Goal: Information Seeking & Learning: Compare options

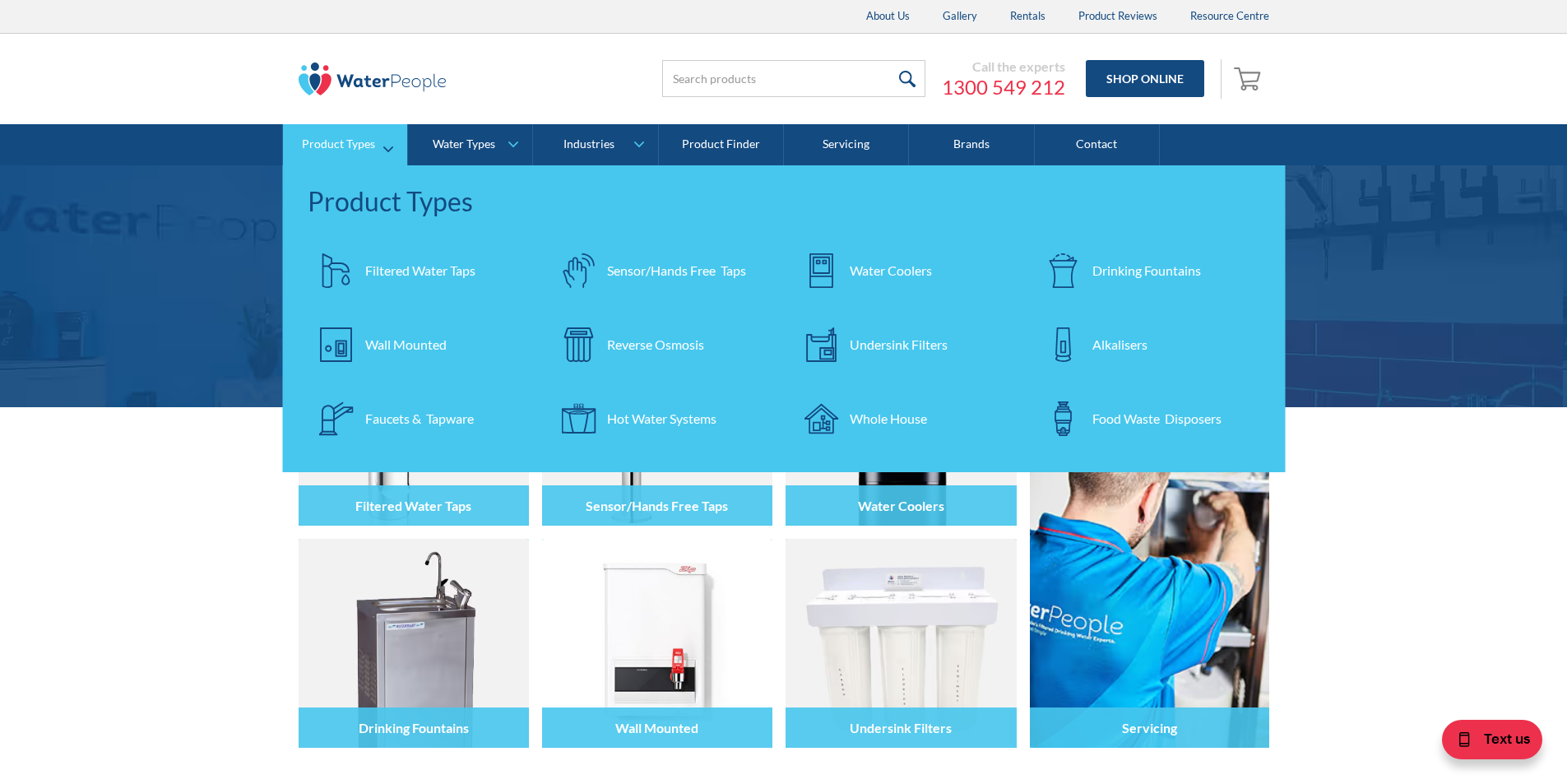
click at [401, 270] on div "Filtered Water Taps" at bounding box center [420, 271] width 110 height 20
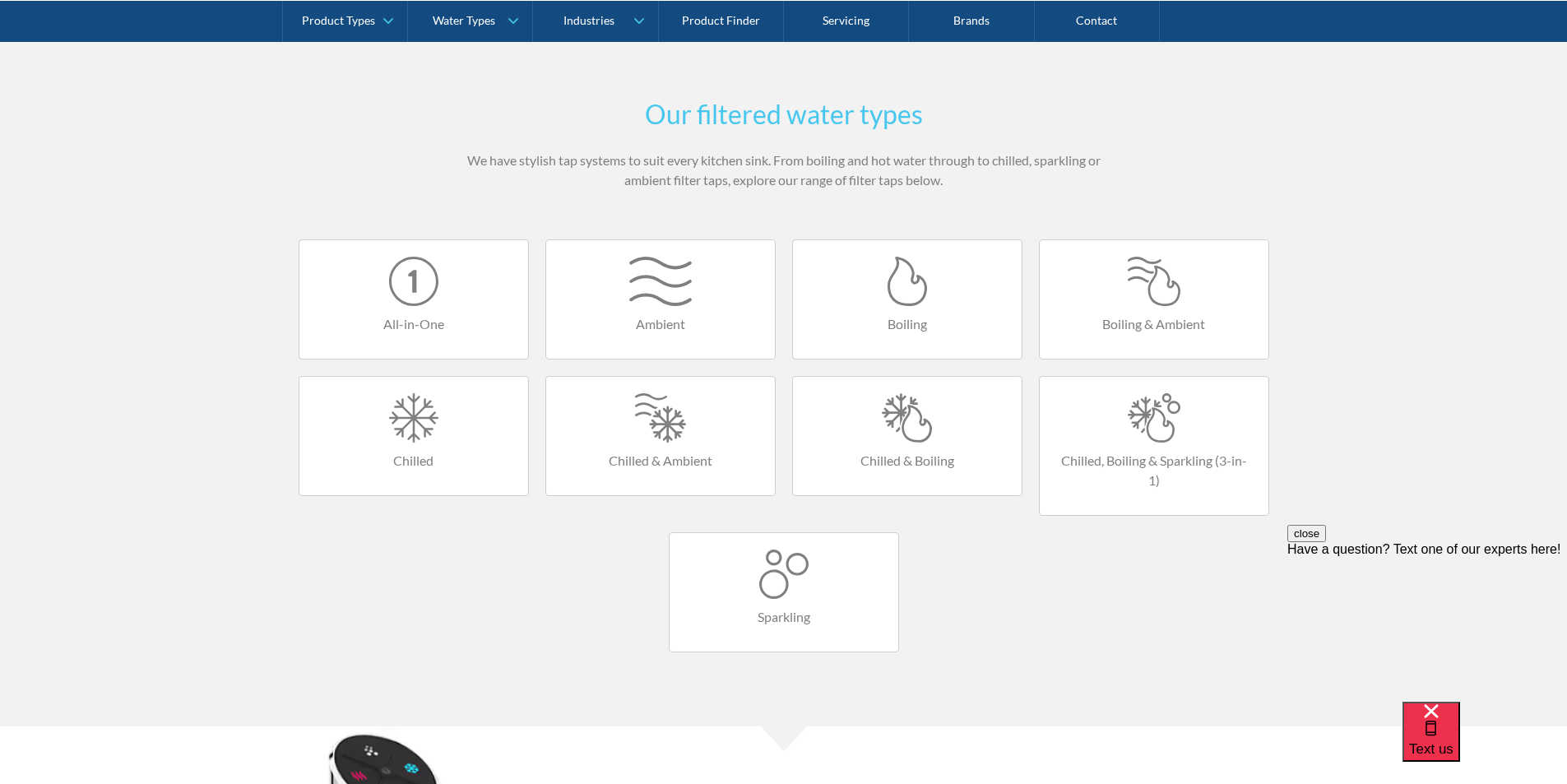
click at [911, 425] on div at bounding box center [908, 418] width 196 height 49
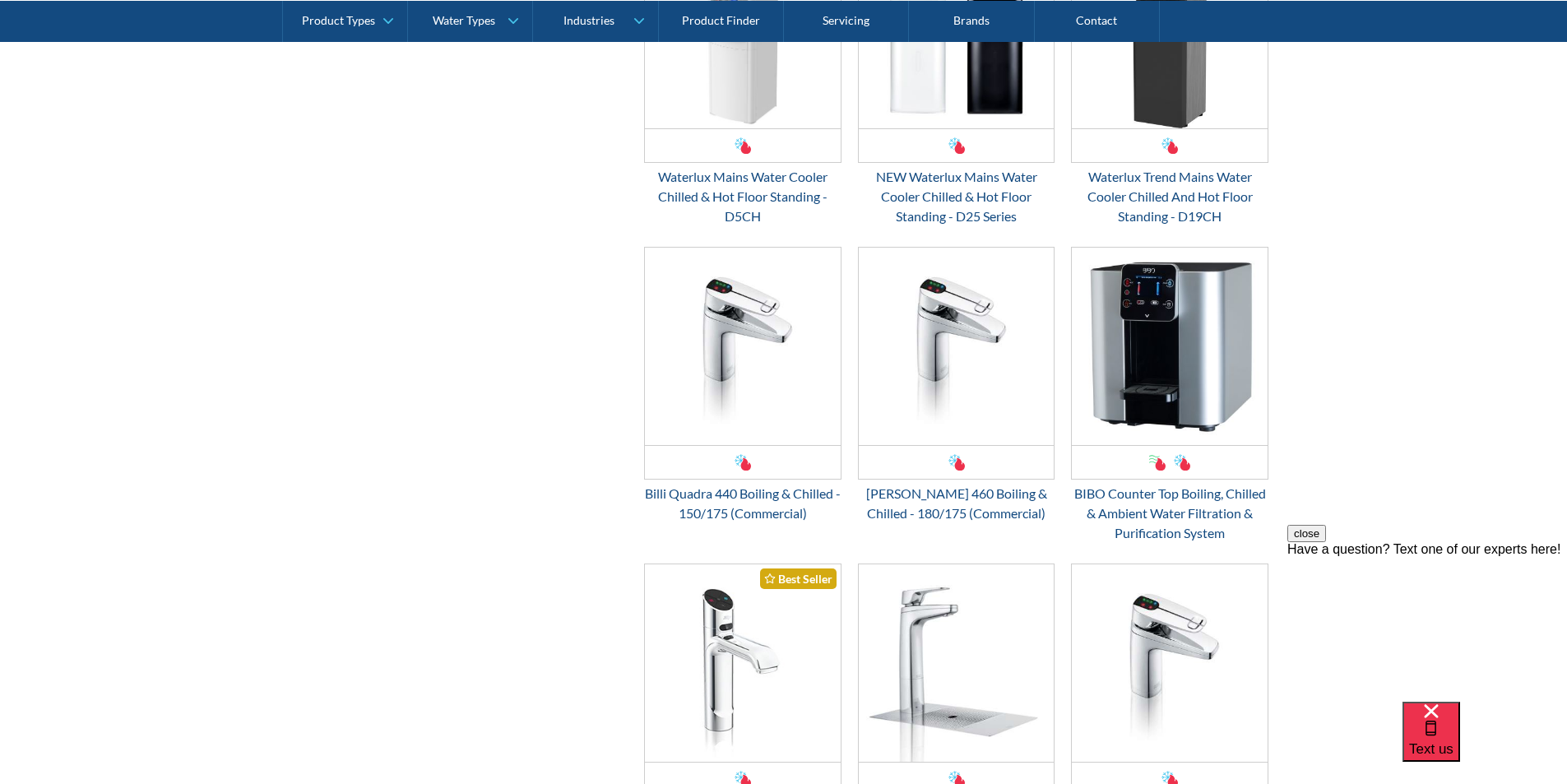
scroll to position [1563, 0]
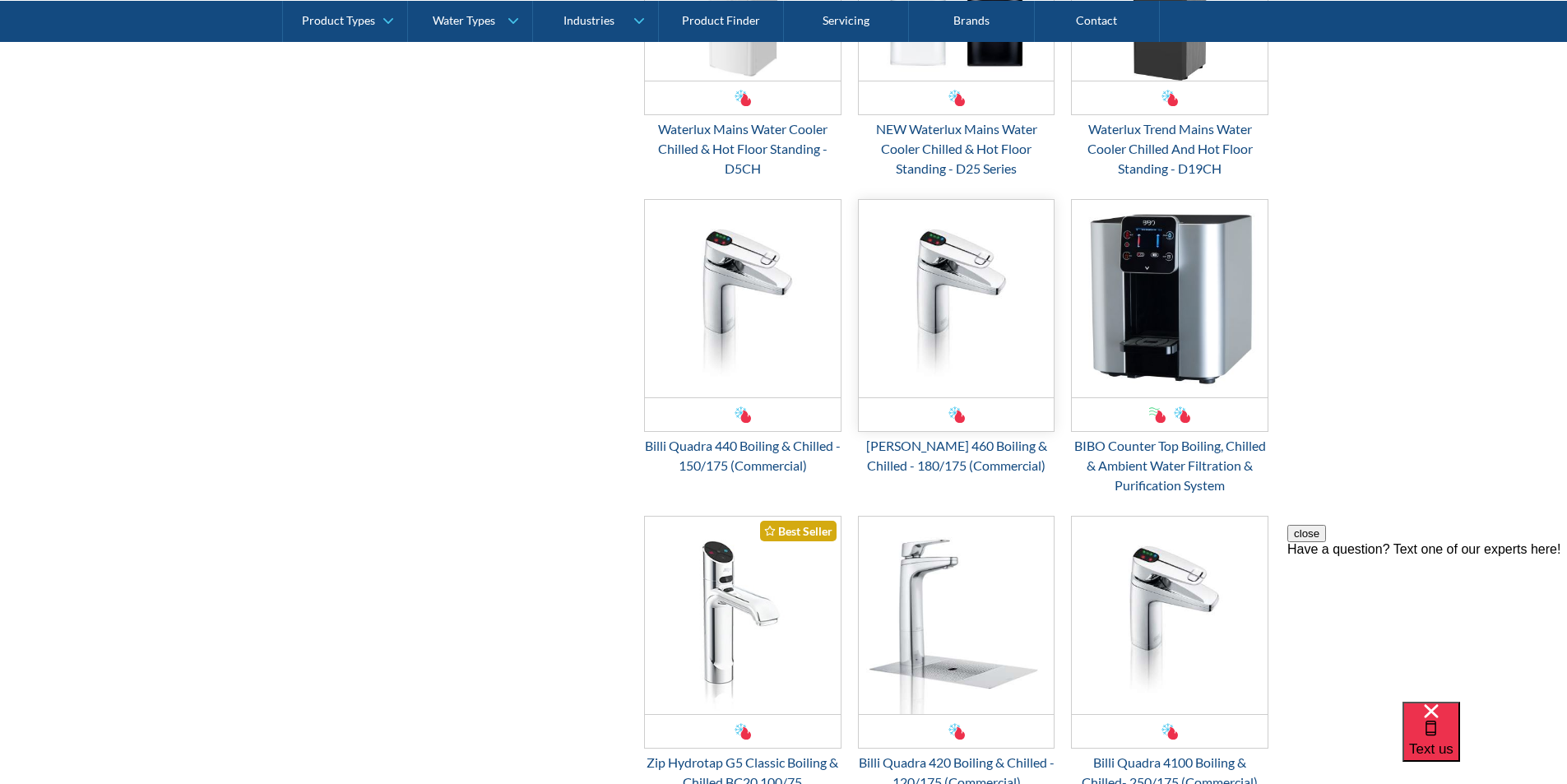
click at [919, 341] on img "Email Form 3" at bounding box center [957, 298] width 196 height 197
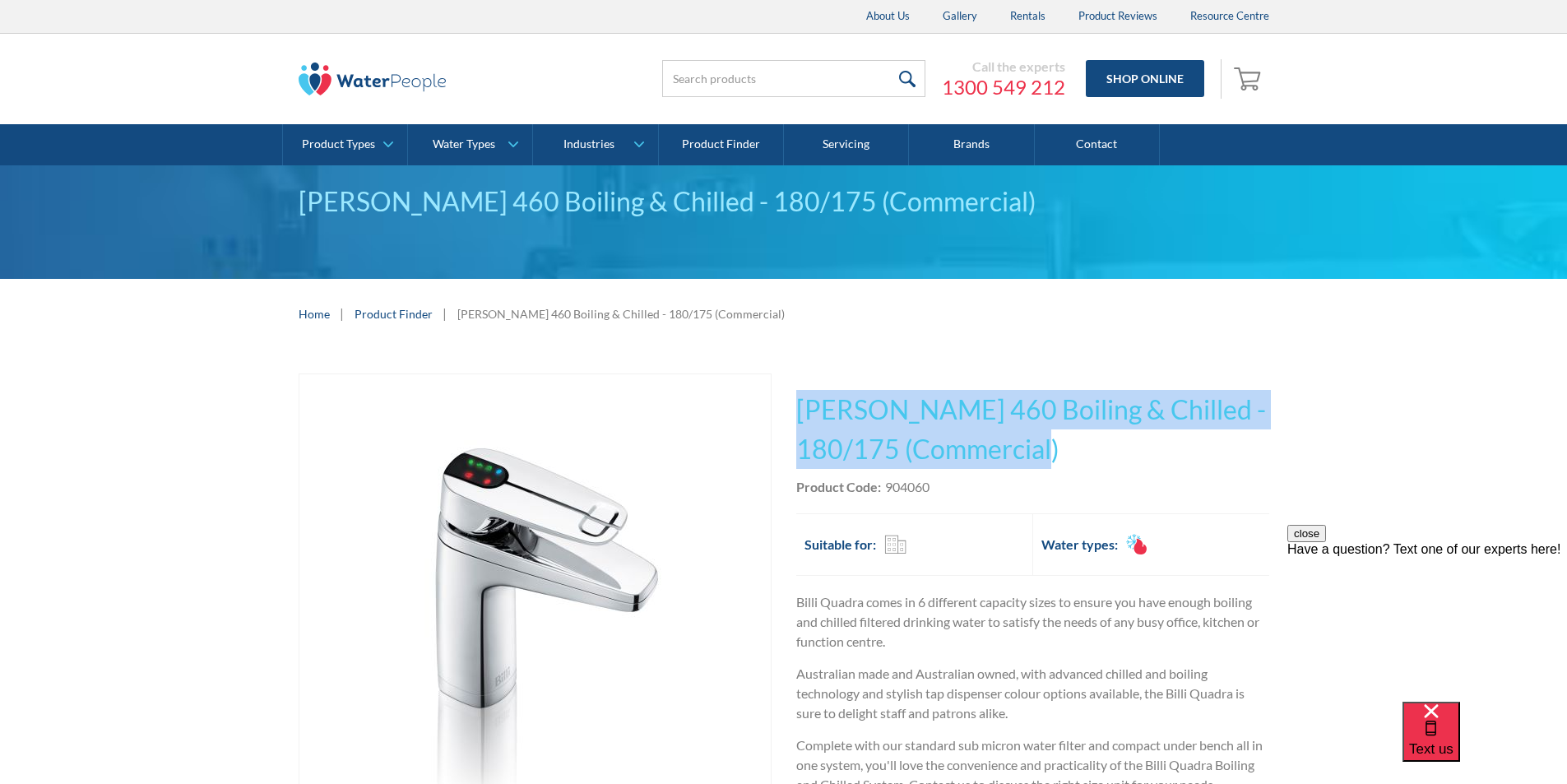
drag, startPoint x: 1063, startPoint y: 447, endPoint x: 799, endPoint y: 399, distance: 268.3
click at [799, 399] on h1 "[PERSON_NAME] 460 Boiling & Chilled - 180/175 (Commercial)" at bounding box center [1033, 429] width 473 height 79
copy h1 "Billi Quadra 460 Boiling & Chilled - 180/175 (Commercial)"
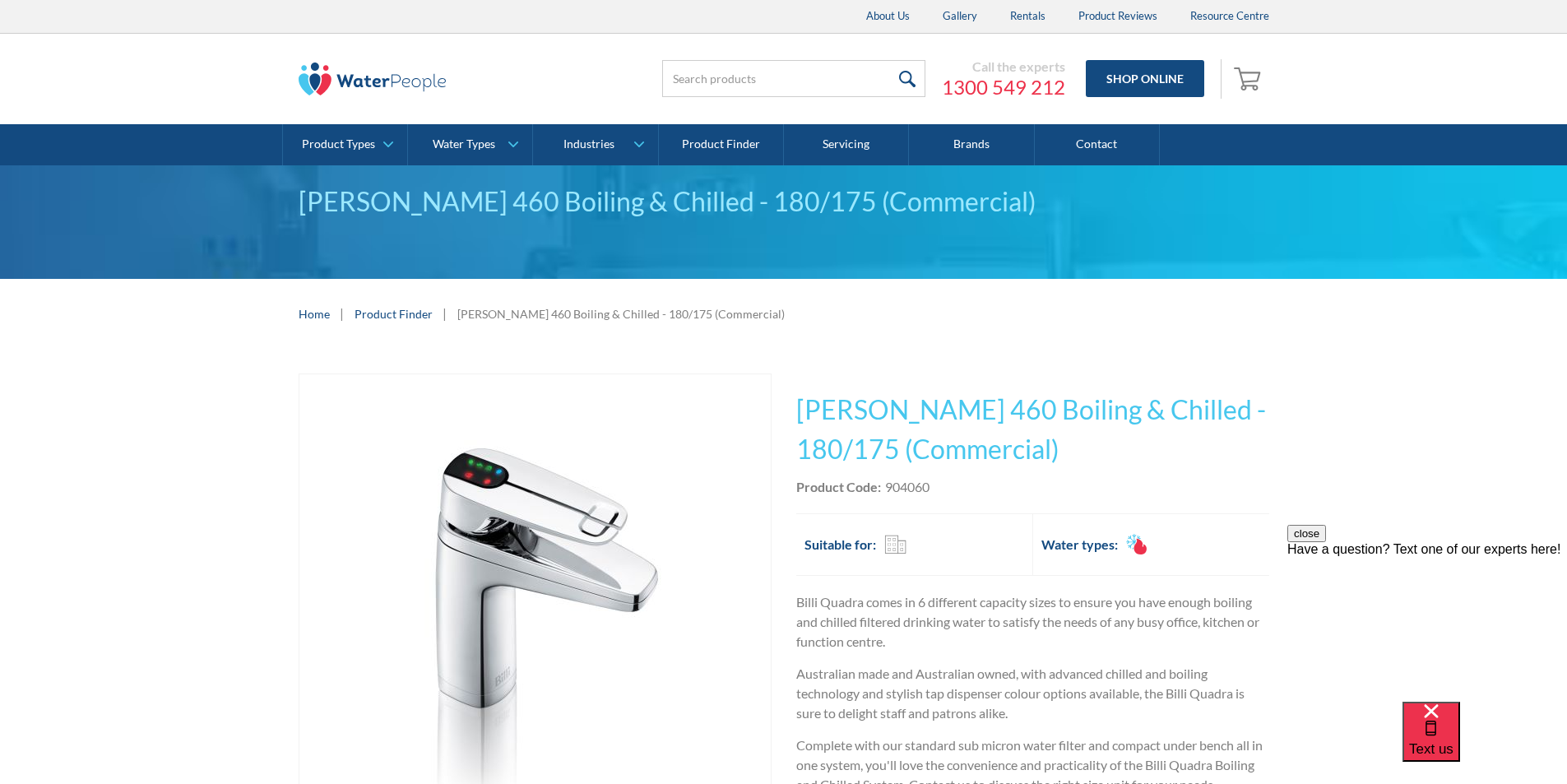
click at [981, 490] on div "Product Code: 904060" at bounding box center [1033, 487] width 473 height 20
drag, startPoint x: 936, startPoint y: 483, endPoint x: 887, endPoint y: 485, distance: 49.0
click at [887, 485] on div "Product Code: 904060" at bounding box center [1033, 487] width 473 height 20
copy div "904060"
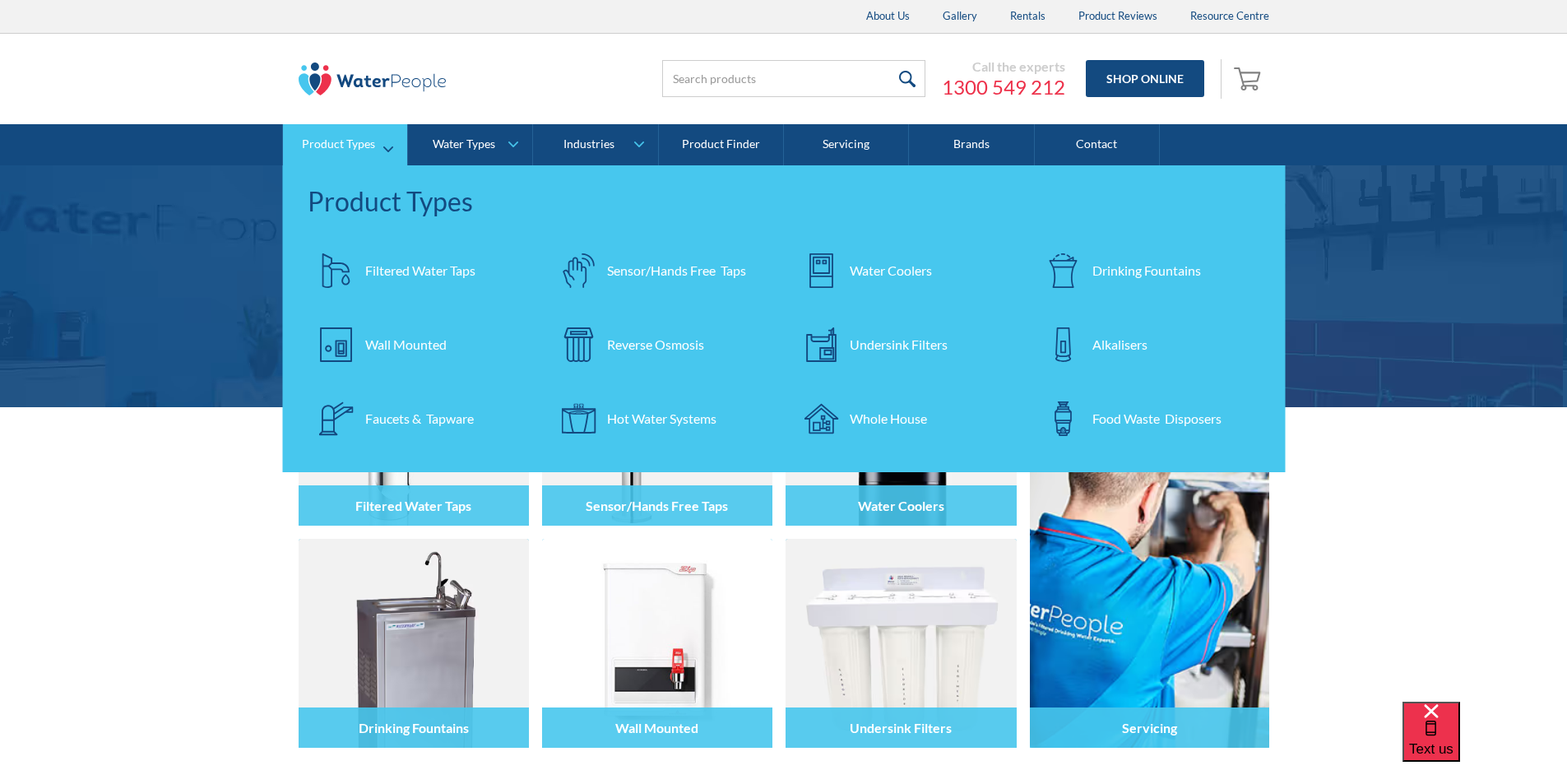
click at [393, 265] on div "Filtered Water Taps" at bounding box center [420, 271] width 110 height 20
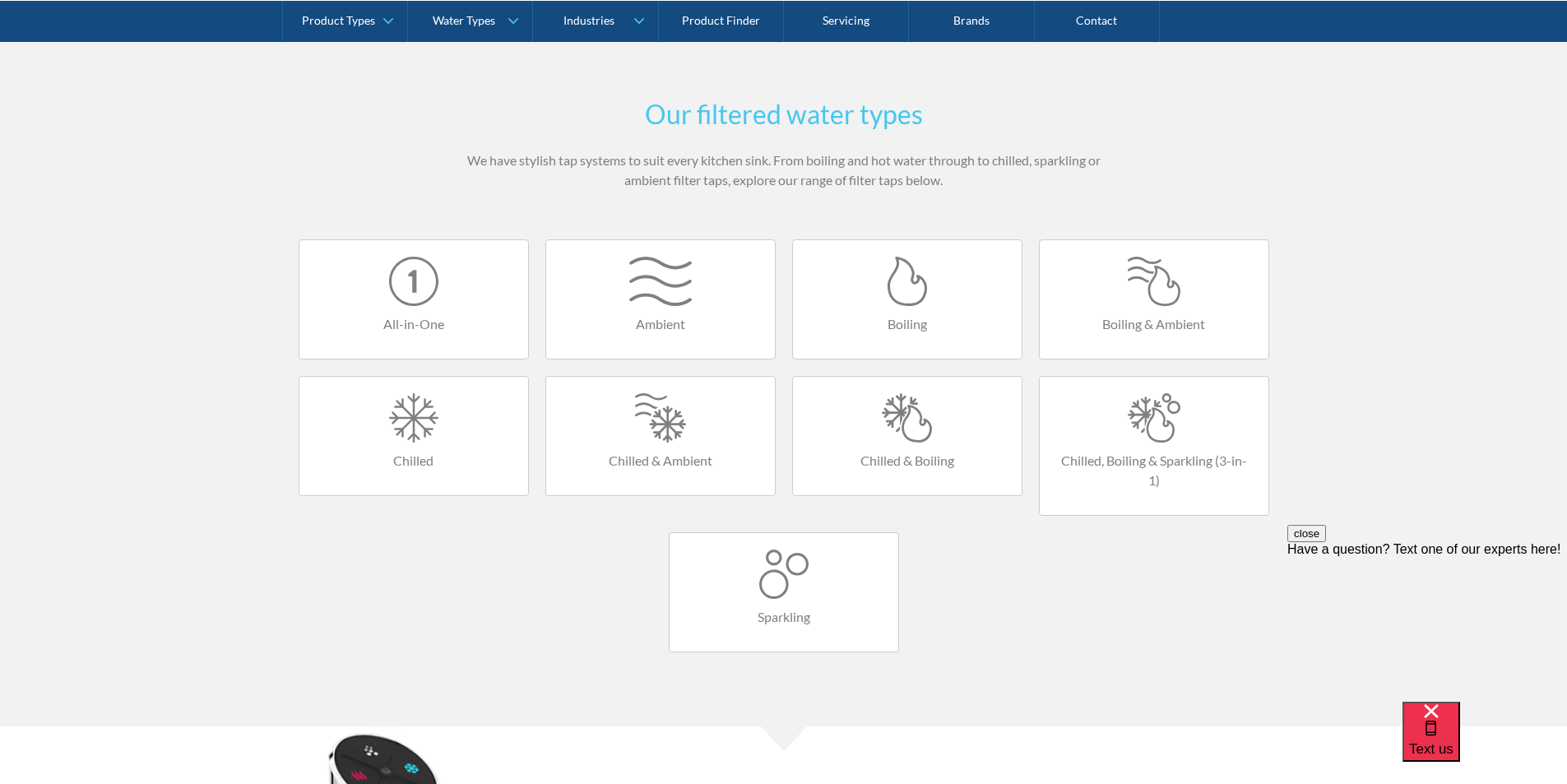
click at [920, 416] on div at bounding box center [908, 418] width 196 height 49
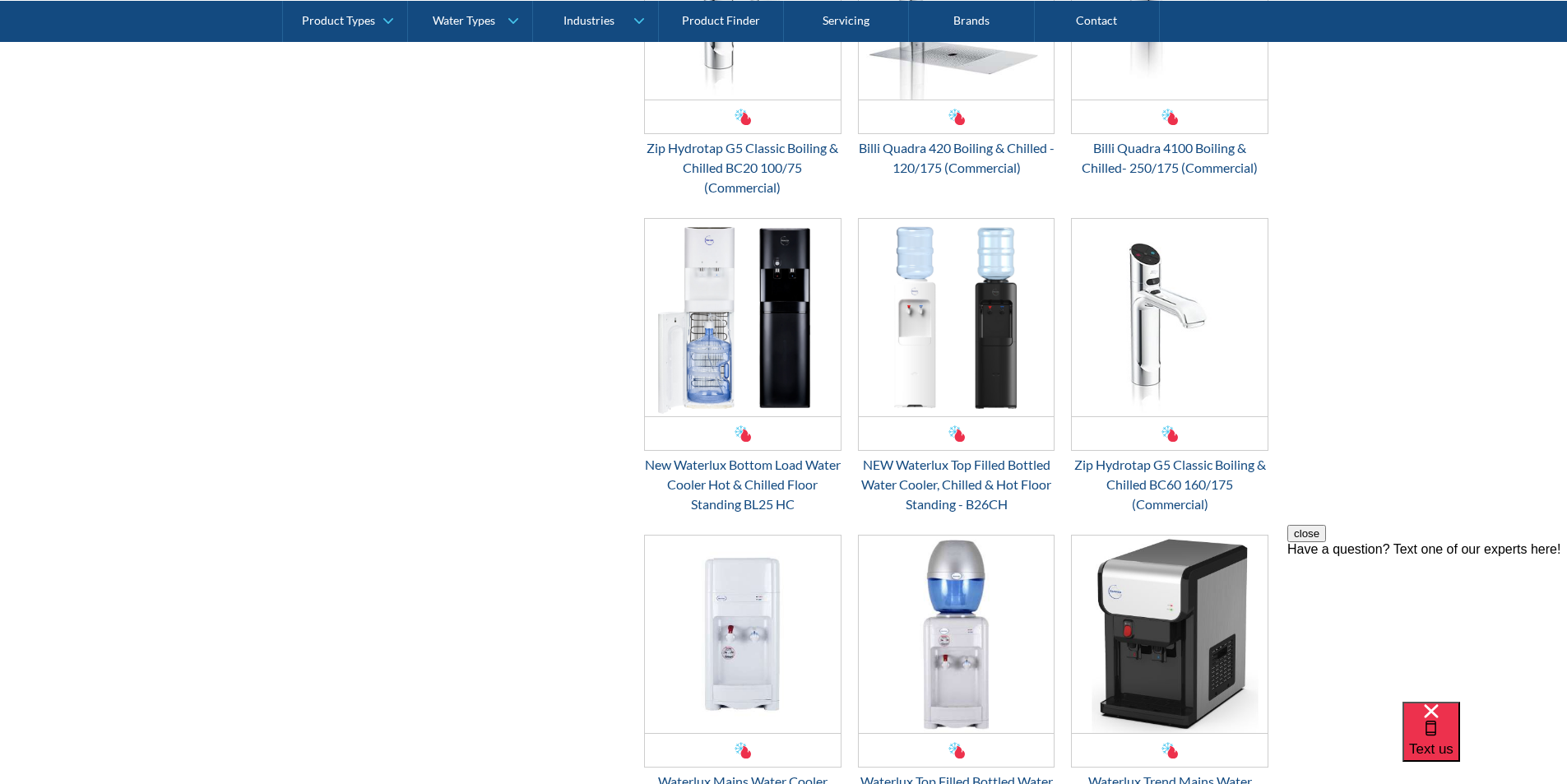
scroll to position [2303, 0]
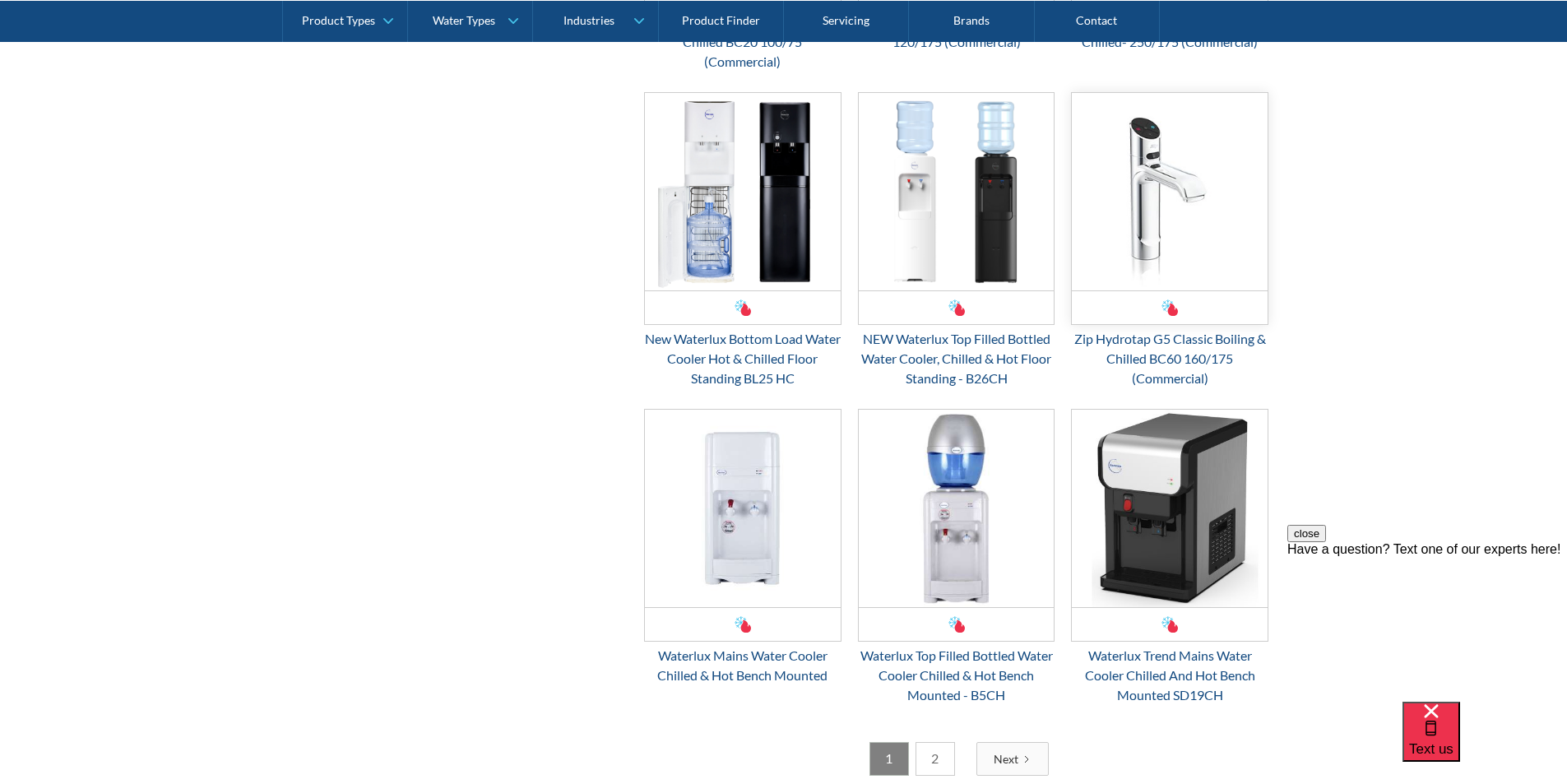
click at [1146, 253] on img "Email Form 3" at bounding box center [1169, 191] width 196 height 197
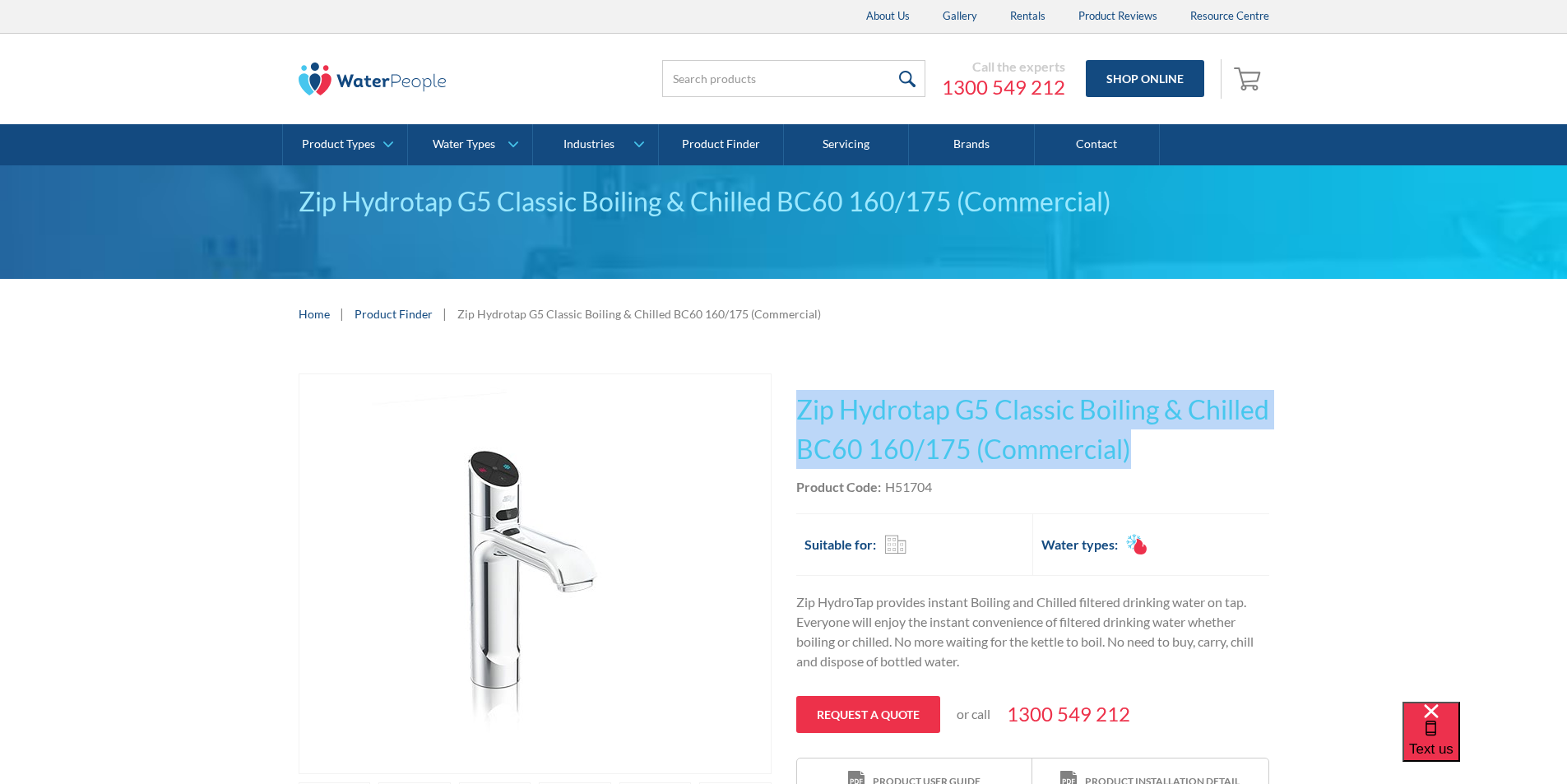
drag, startPoint x: 1228, startPoint y: 440, endPoint x: 812, endPoint y: 414, distance: 416.8
click at [802, 416] on h1 "Zip Hydrotap G5 Classic Boiling & Chilled BC60 160/175 (Commercial)" at bounding box center [1033, 429] width 473 height 79
copy h1 "Zip Hydrotap G5 Classic Boiling & Chilled BC60 160/175 (Commercial)"
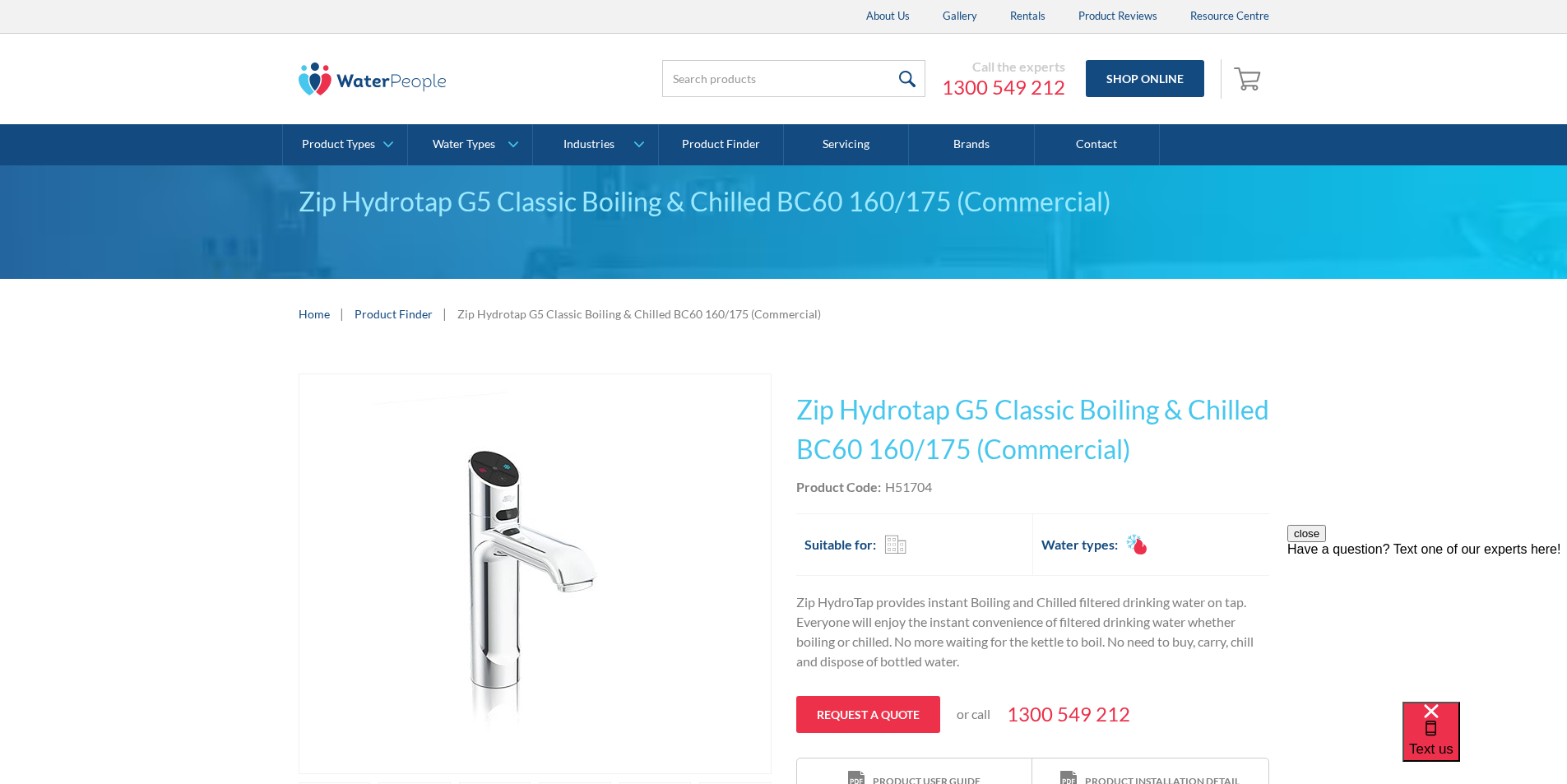
click at [954, 499] on div "This tap design is included in our standard range tap options when you purchase…" at bounding box center [1033, 590] width 473 height 432
drag, startPoint x: 939, startPoint y: 481, endPoint x: 888, endPoint y: 491, distance: 52.0
click at [888, 490] on div "Product Code: H51704" at bounding box center [1033, 487] width 473 height 20
copy div "H51704"
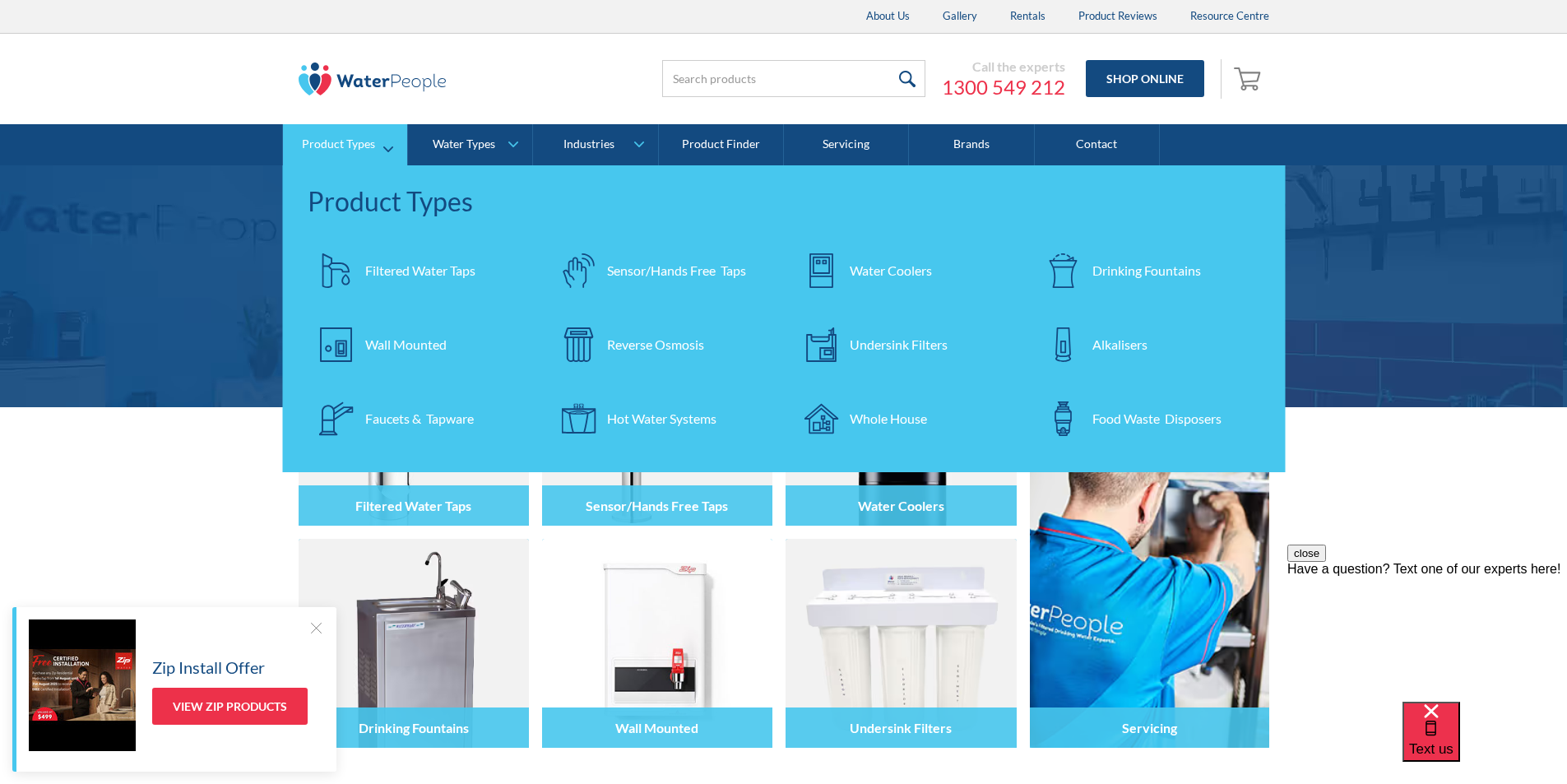
click at [892, 342] on div "Undersink Filters" at bounding box center [898, 345] width 98 height 20
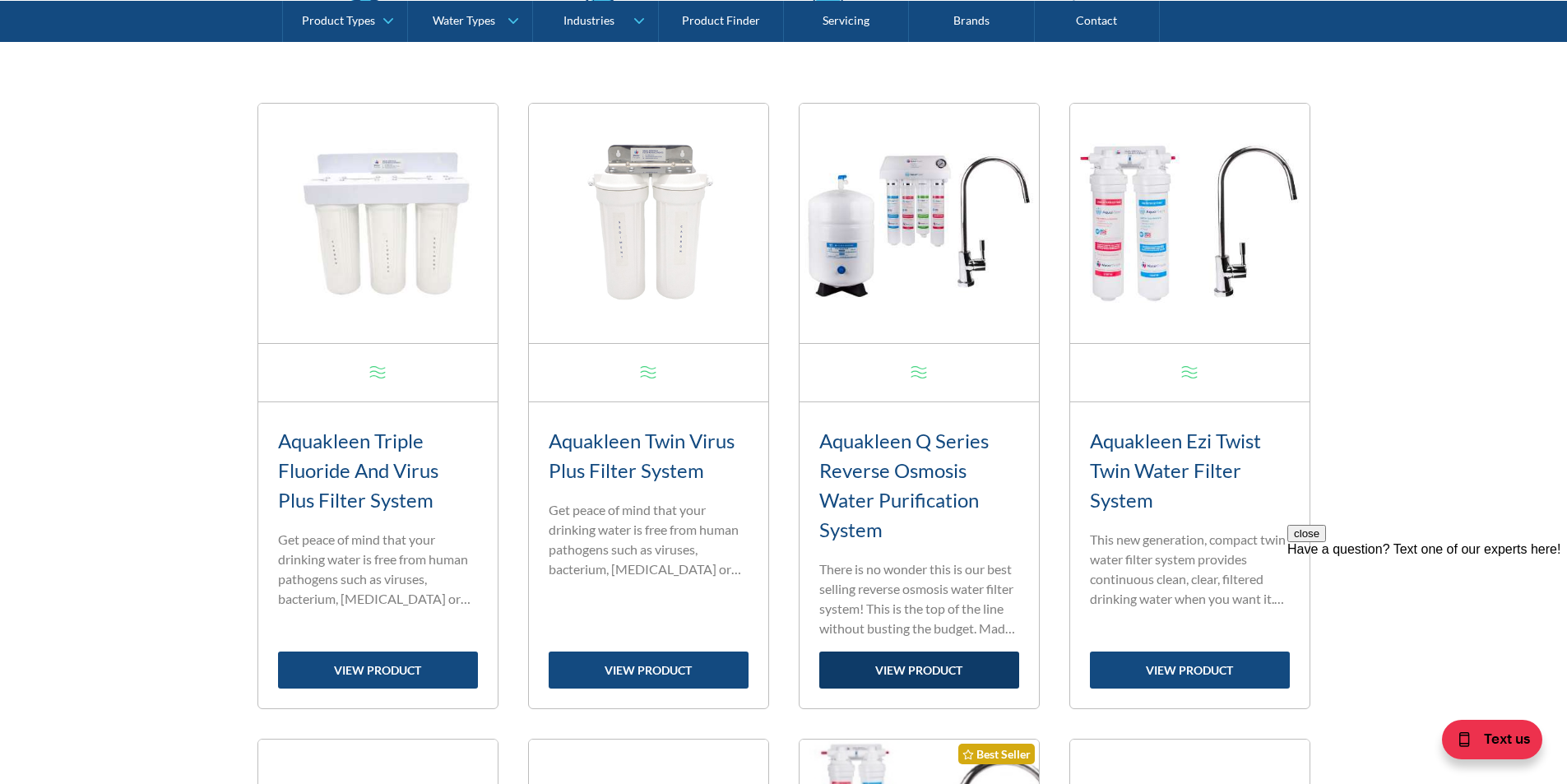
click at [900, 665] on link "view product" at bounding box center [918, 669] width 200 height 37
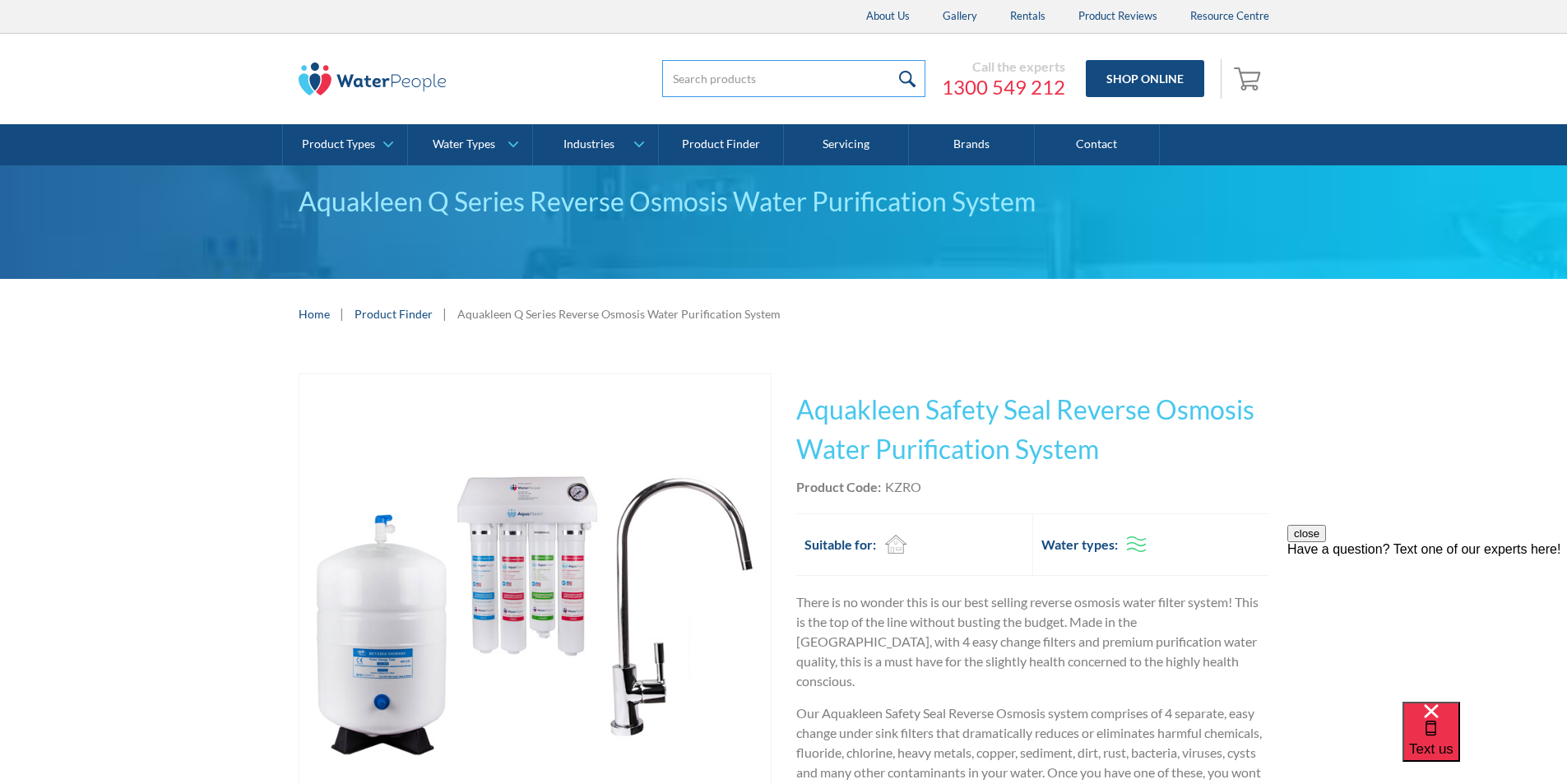
click at [693, 82] on input "search" at bounding box center [794, 78] width 264 height 37
type input "8 litre tank"
click at [906, 77] on input "submit" at bounding box center [908, 78] width 36 height 37
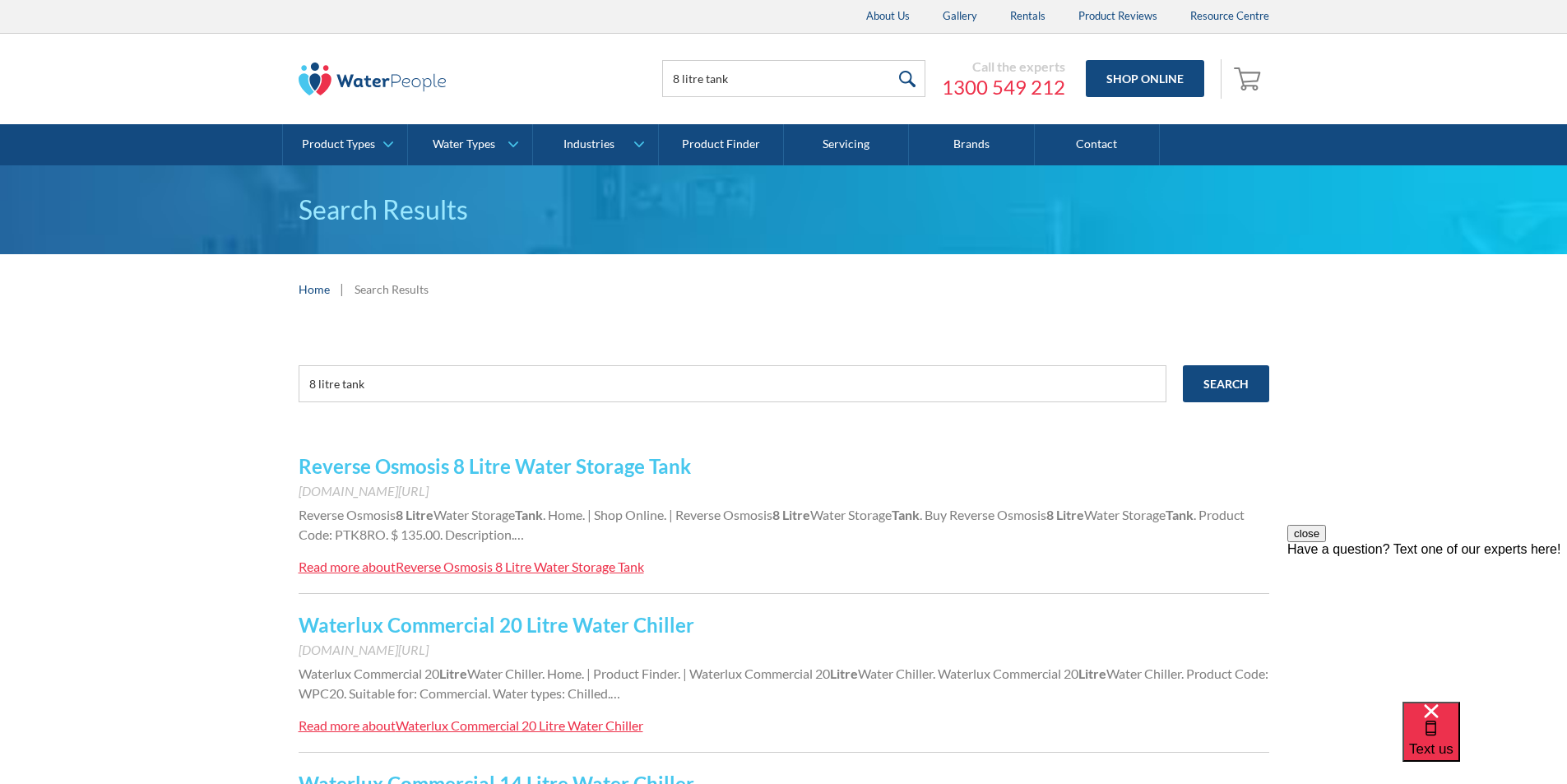
click at [486, 466] on link "Reverse Osmosis 8 Litre Water Storage Tank" at bounding box center [494, 466] width 392 height 24
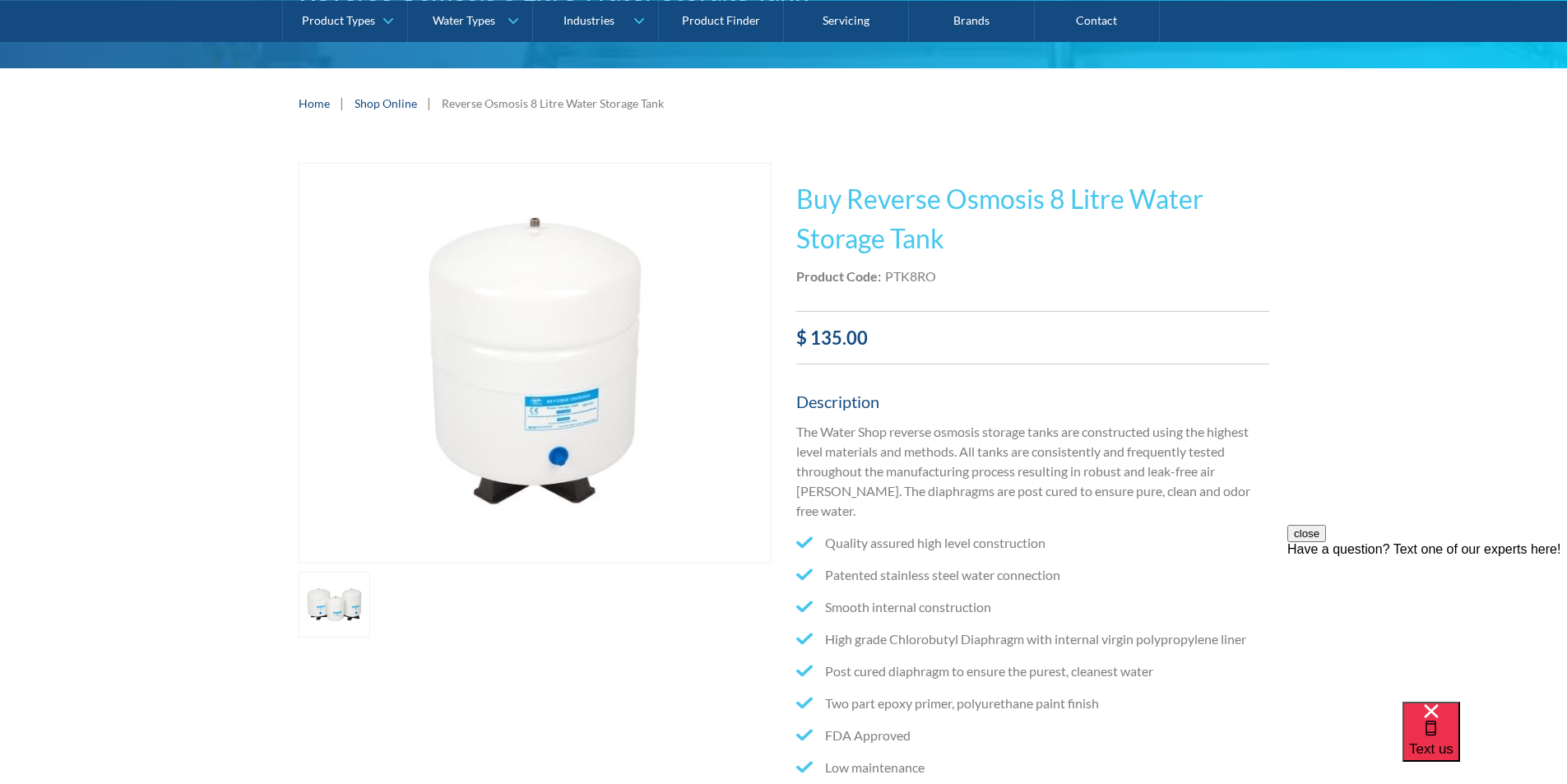
scroll to position [164, 0]
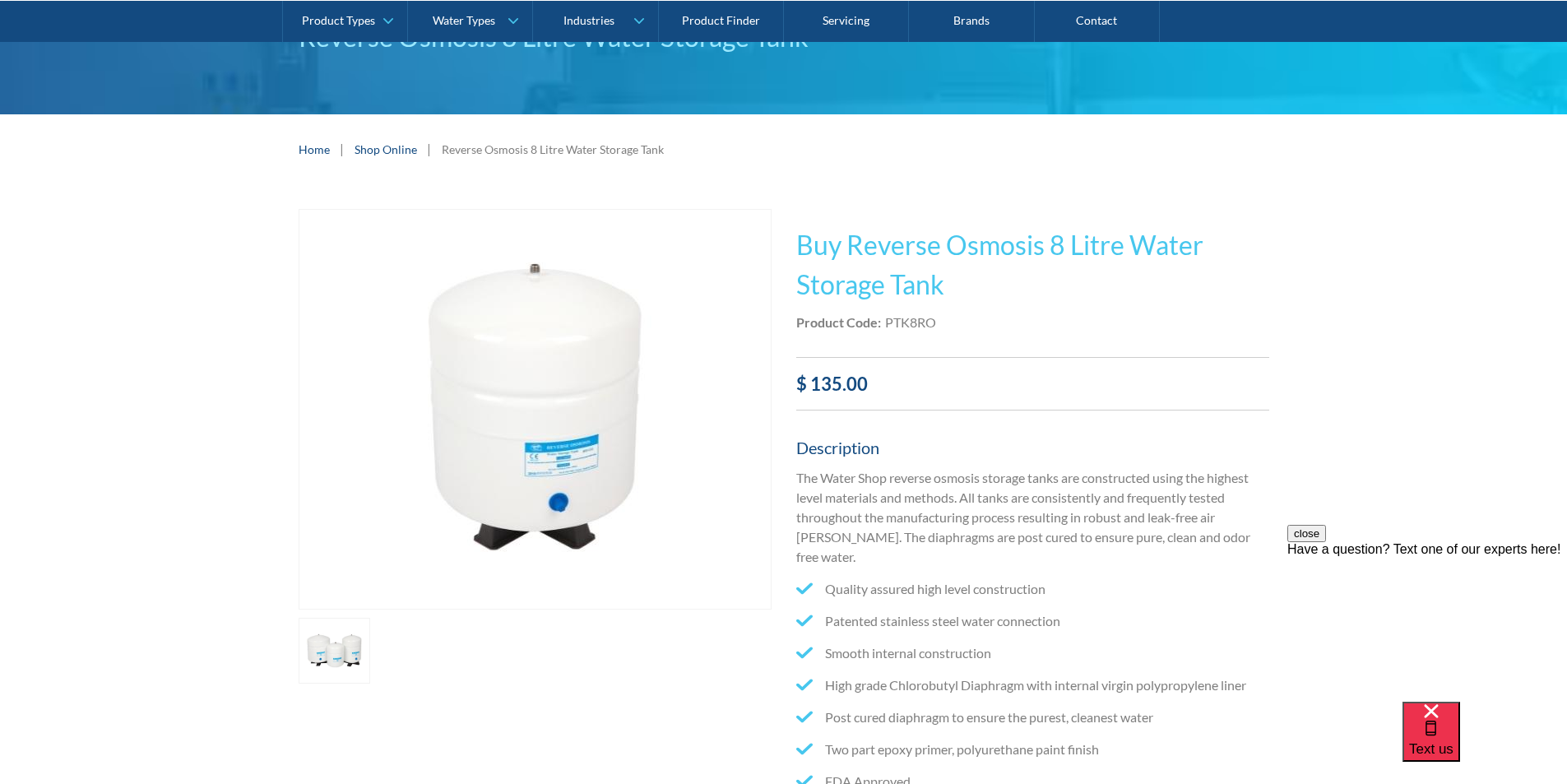
click at [380, 147] on link "Shop Online" at bounding box center [386, 149] width 63 height 17
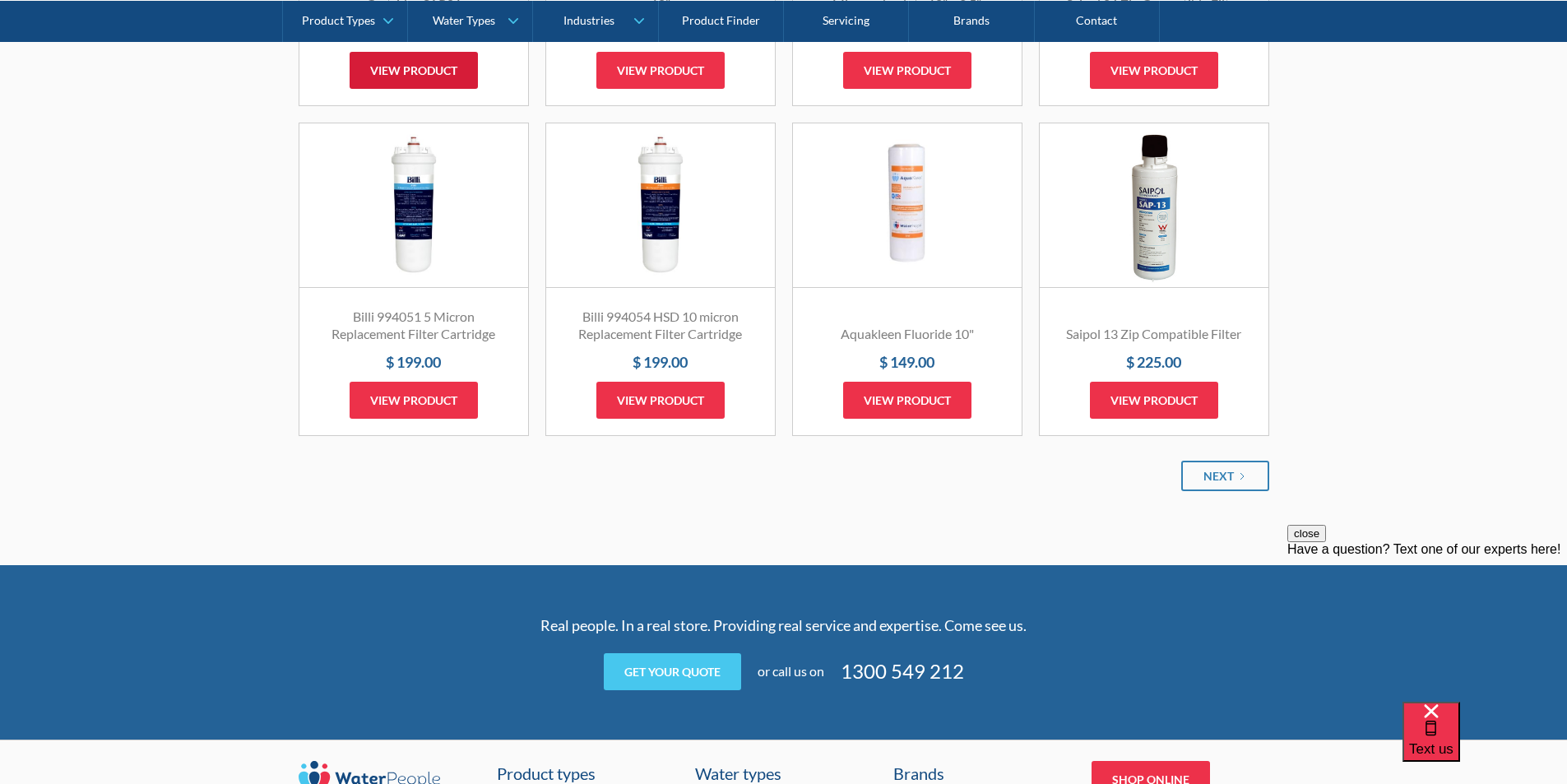
scroll to position [1892, 0]
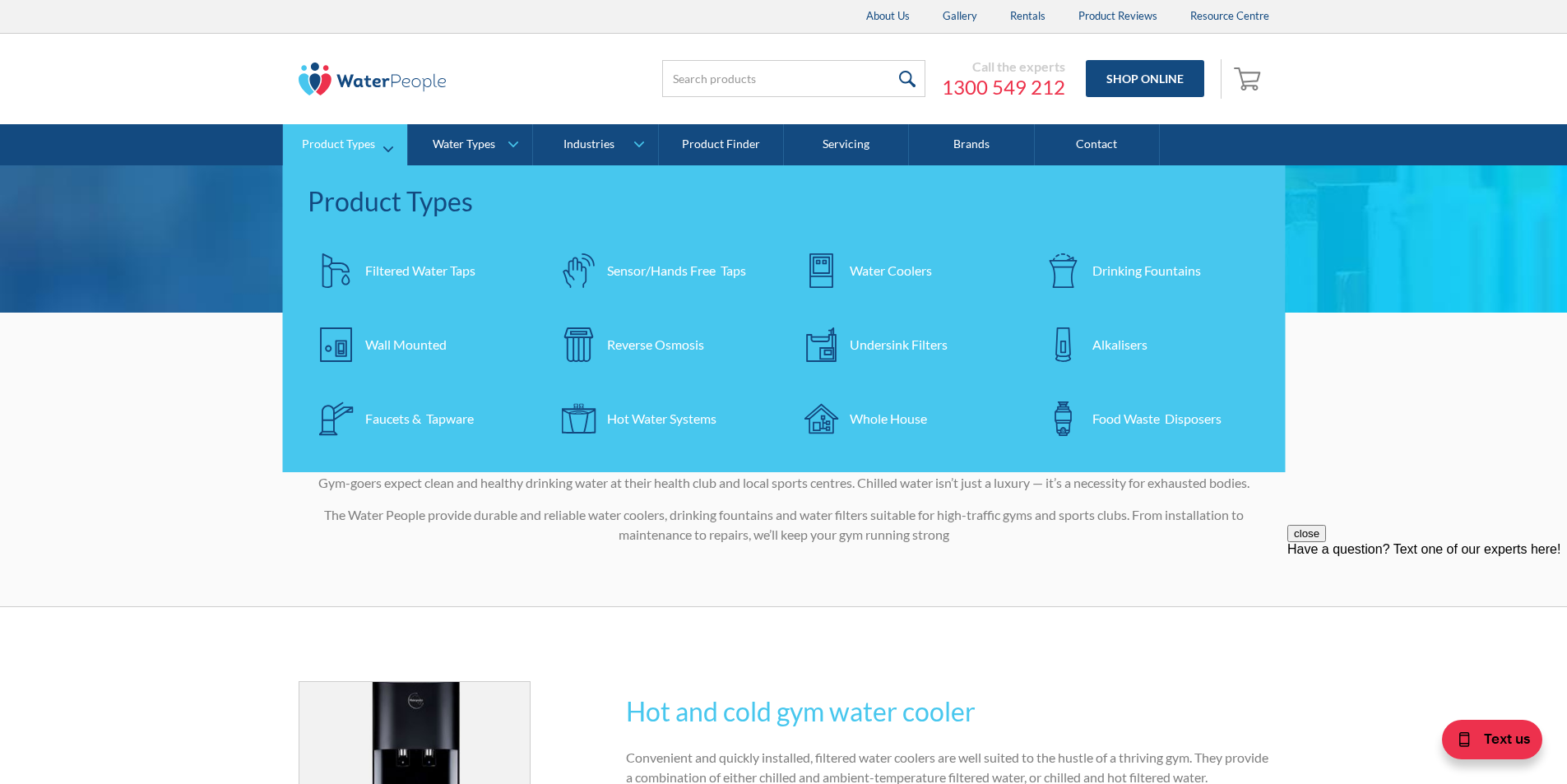
click at [881, 272] on div "Water Coolers" at bounding box center [891, 271] width 82 height 20
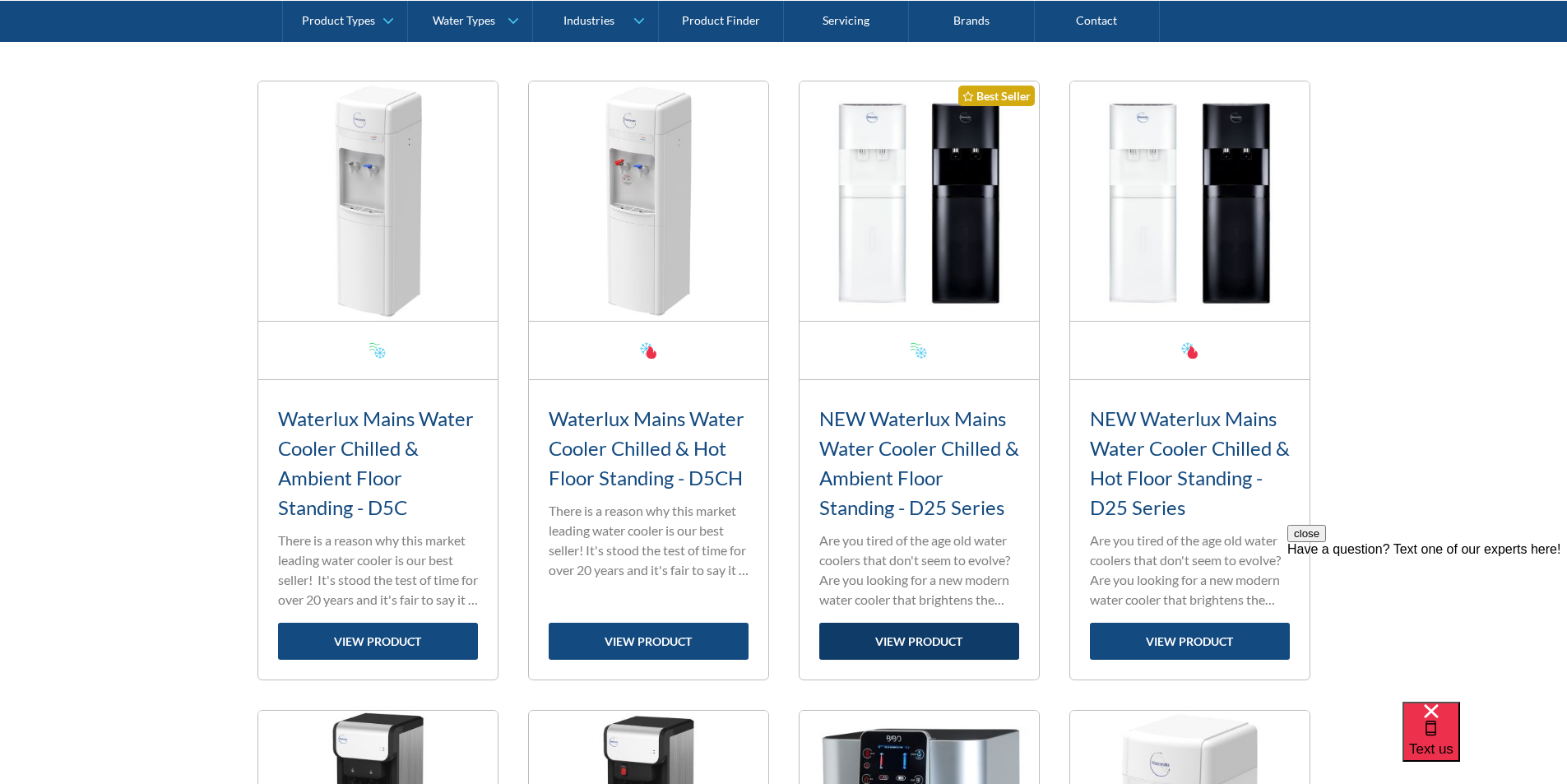
click at [931, 639] on link "view product" at bounding box center [918, 641] width 200 height 37
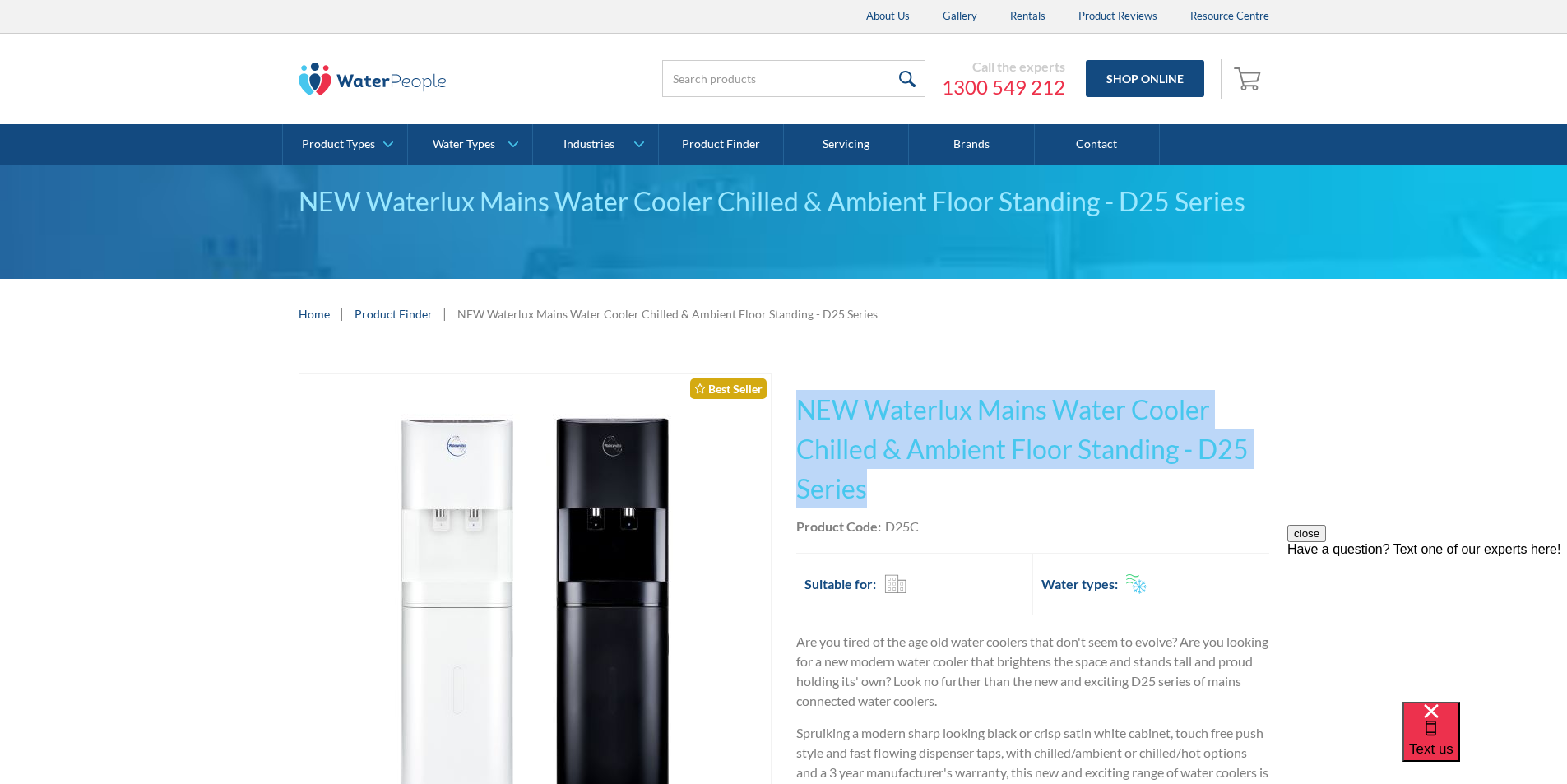
drag, startPoint x: 0, startPoint y: 0, endPoint x: 803, endPoint y: 412, distance: 902.5
click at [803, 412] on h1 "NEW Waterlux Mains Water Cooler Chilled & Ambient Floor Standing - D25 Series" at bounding box center [1033, 449] width 473 height 119
click at [911, 505] on h1 "NEW Waterlux Mains Water Cooler Chilled & Ambient Floor Standing - D25 Series" at bounding box center [1033, 449] width 473 height 119
click at [879, 496] on h1 "NEW Waterlux Mains Water Cooler Chilled & Ambient Floor Standing - D25 Series" at bounding box center [1033, 449] width 473 height 119
drag, startPoint x: 849, startPoint y: 476, endPoint x: 800, endPoint y: 395, distance: 94.7
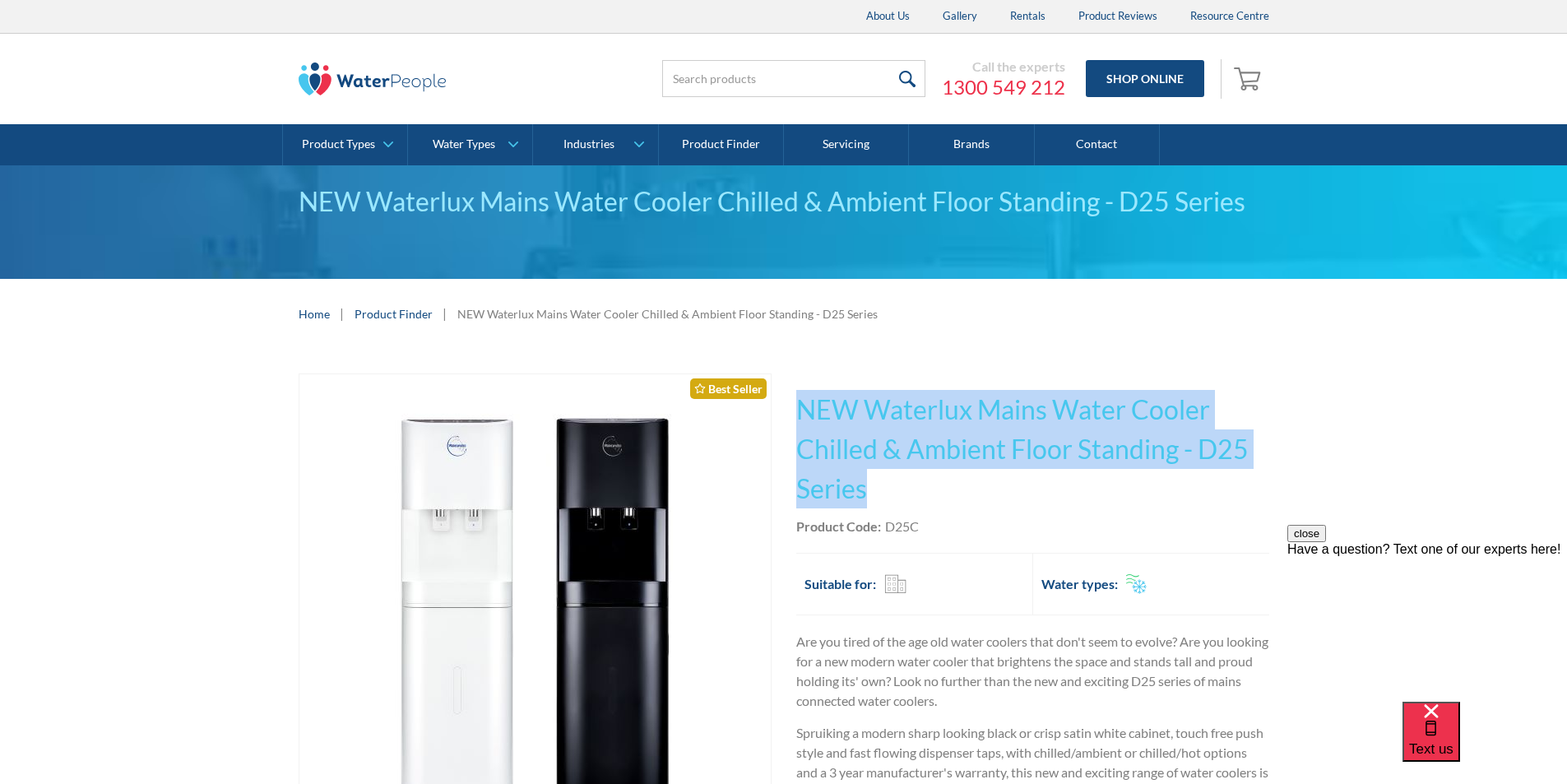
click at [800, 394] on h1 "NEW Waterlux Mains Water Cooler Chilled & Ambient Floor Standing - D25 Series" at bounding box center [1033, 449] width 473 height 119
copy h1 "NEW Waterlux Mains Water Cooler Chilled & Ambient Floor Standing - D25 Series"
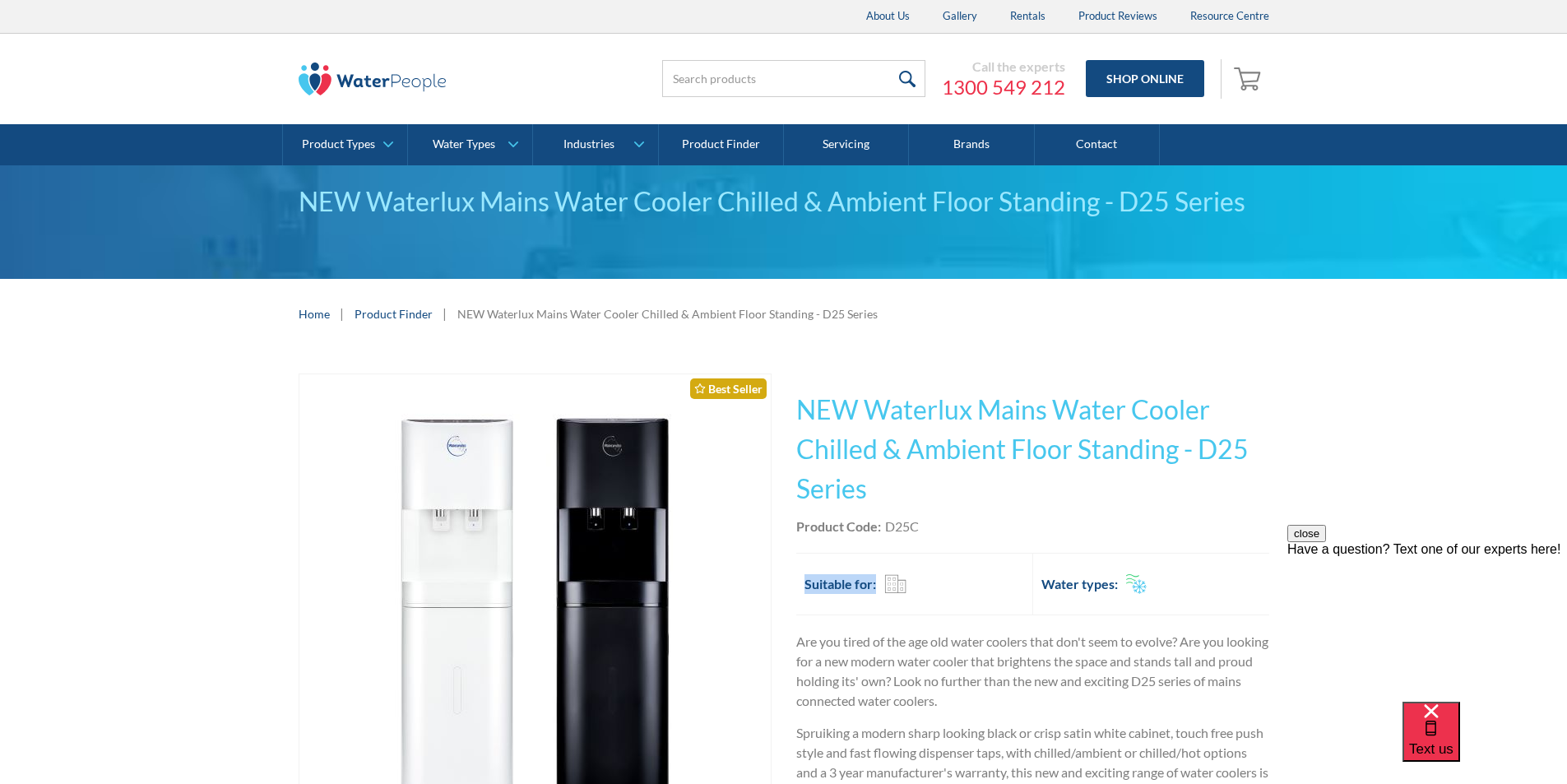
click at [931, 535] on div "This tap design is included in our standard range tap options when you purchase…" at bounding box center [1033, 707] width 473 height 667
click at [926, 523] on div "Product Code: D25C" at bounding box center [1033, 526] width 473 height 20
drag, startPoint x: 923, startPoint y: 526, endPoint x: 889, endPoint y: 524, distance: 34.1
click at [889, 524] on div "Product Code: D25C" at bounding box center [1033, 526] width 473 height 20
copy div "D25C"
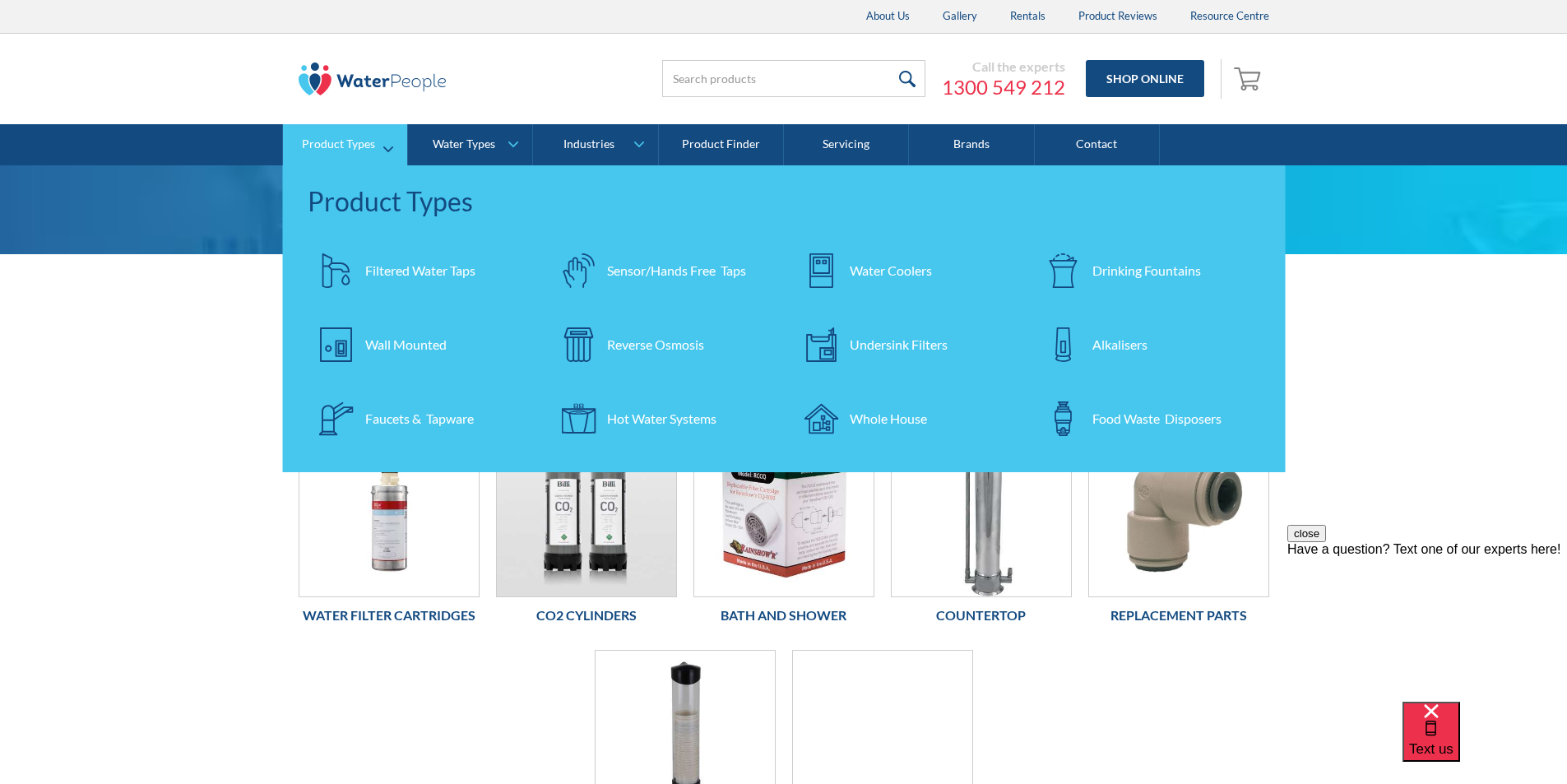
click at [864, 267] on div "Water Coolers" at bounding box center [891, 271] width 82 height 20
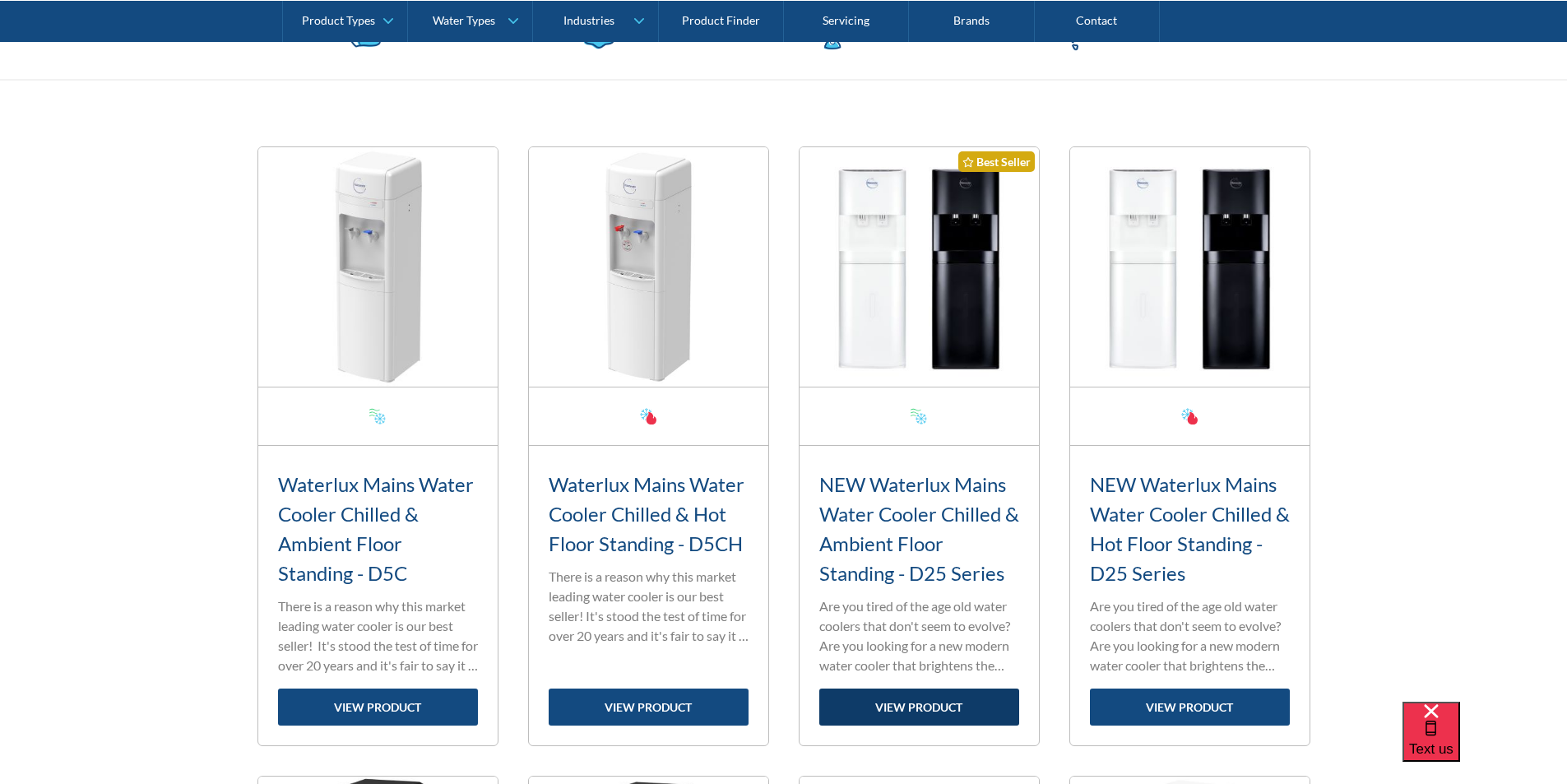
click at [916, 701] on link "view product" at bounding box center [918, 707] width 200 height 37
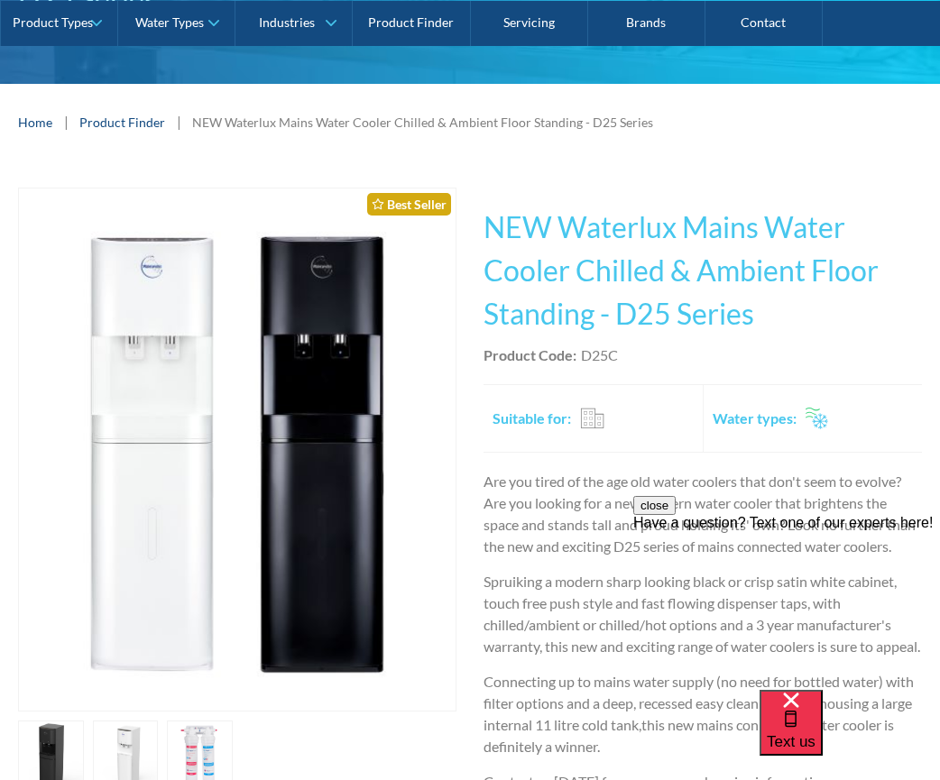
scroll to position [271, 0]
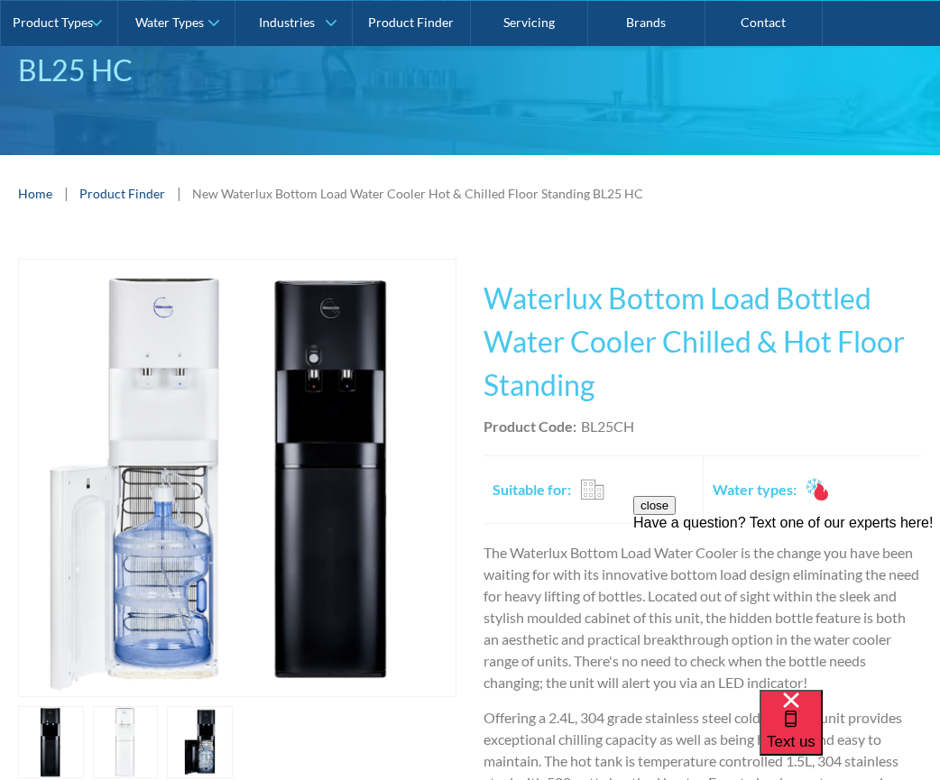
scroll to position [361, 0]
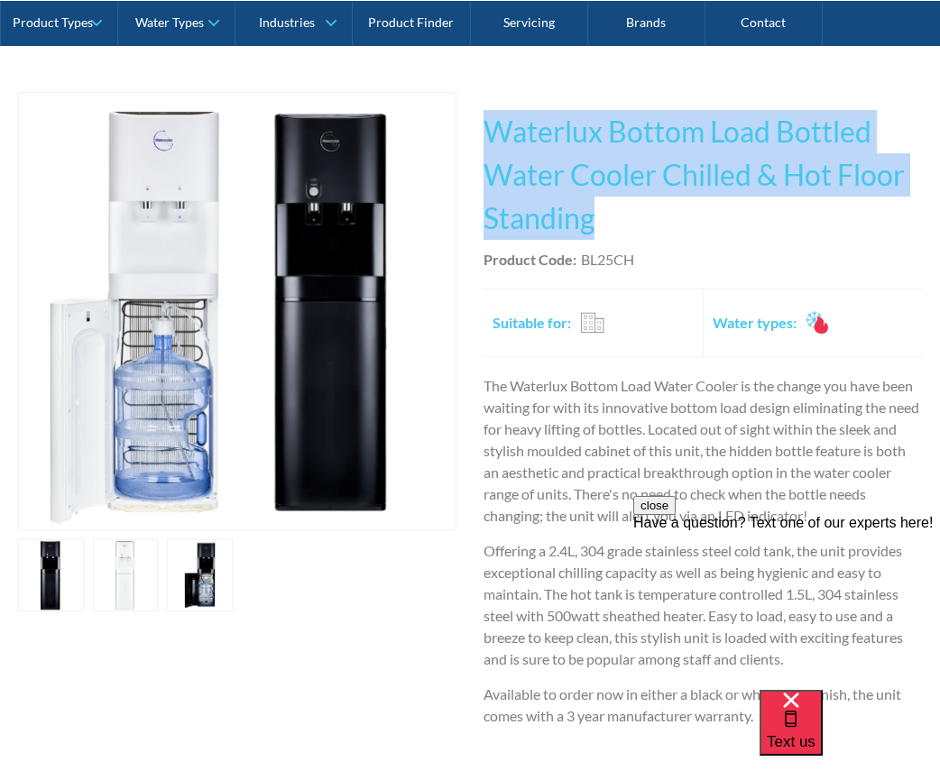
drag, startPoint x: 600, startPoint y: 219, endPoint x: 502, endPoint y: 143, distance: 124.0
click at [473, 143] on div "Play video Fits Most Brands Best Seller No items found. This tap design is incl…" at bounding box center [470, 501] width 904 height 818
copy h1 "Waterlux Bottom Load Bottled Water Cooler Chilled & Hot Floor Standing"
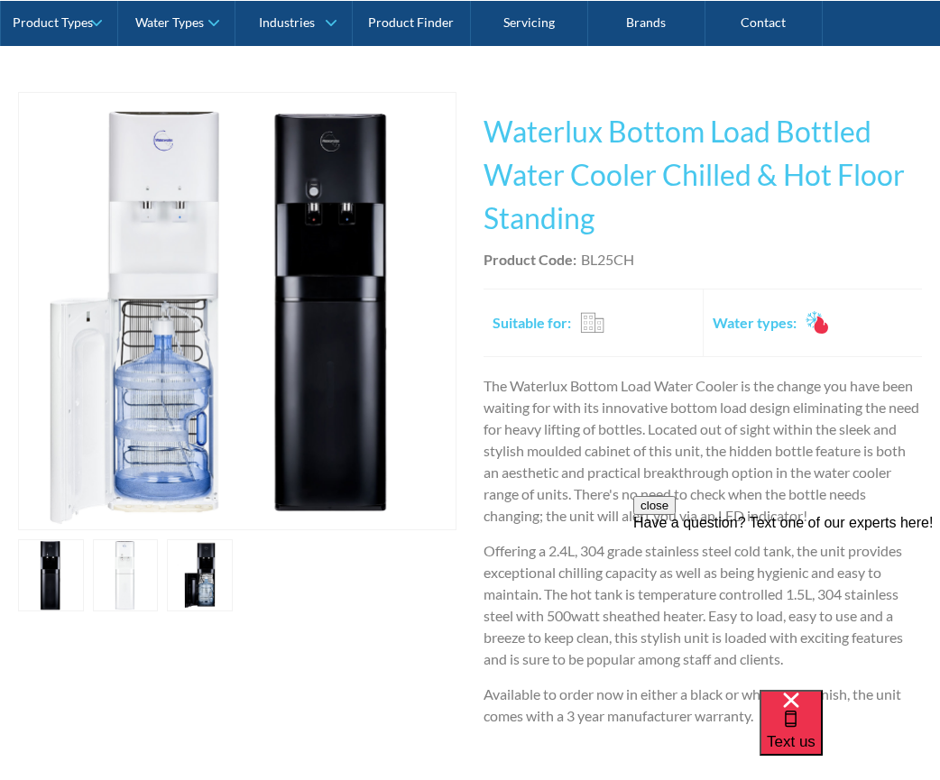
click at [656, 272] on div "This tap design is included in our standard range tap options when you purchase…" at bounding box center [702, 501] width 438 height 818
drag, startPoint x: 641, startPoint y: 259, endPoint x: 585, endPoint y: 254, distance: 57.0
click at [585, 254] on div "Product Code: BL25CH" at bounding box center [702, 260] width 438 height 22
copy div "BL25CH"
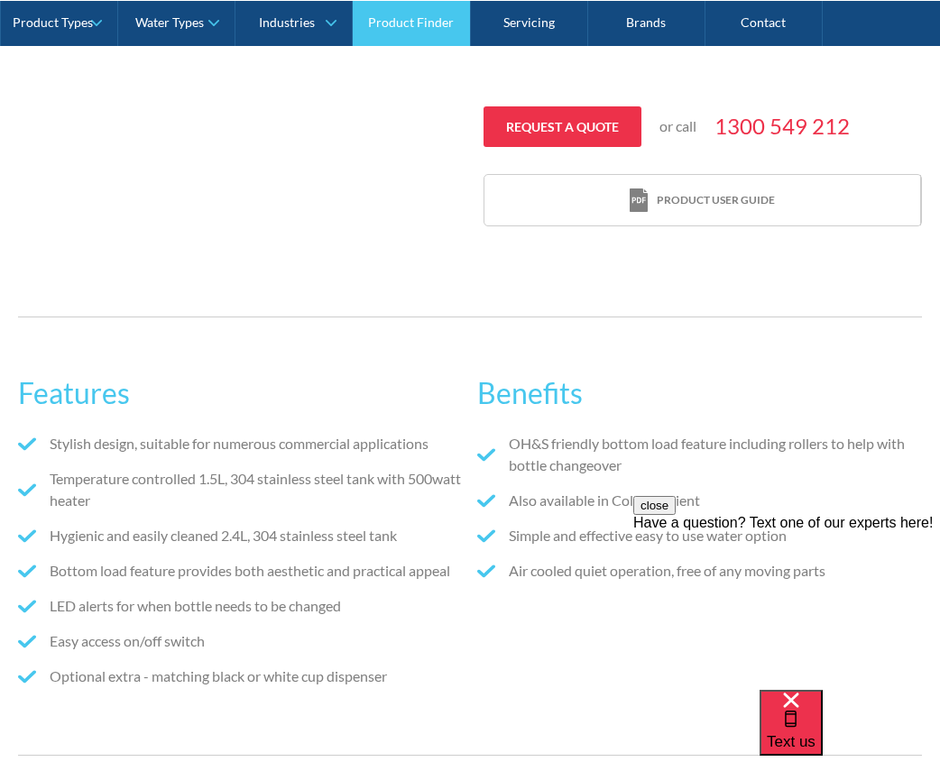
scroll to position [812, 0]
